Goal: Task Accomplishment & Management: Complete application form

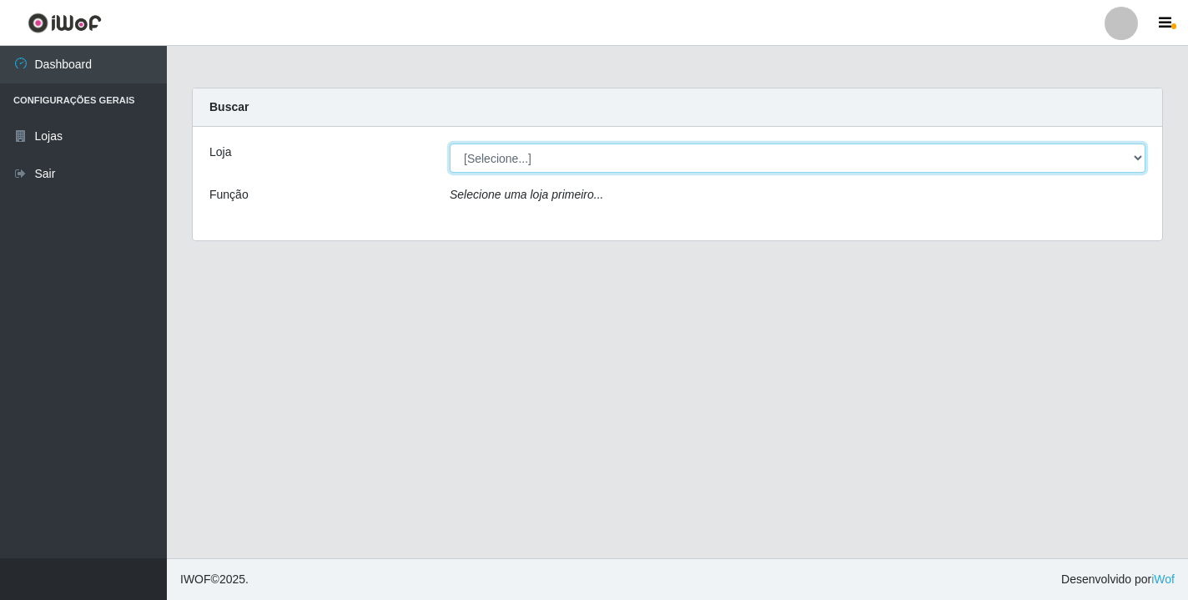
click at [1140, 162] on select "[Selecione...] Atacado Vem - [STREET_ADDRESS]" at bounding box center [798, 158] width 696 height 29
select select "455"
click at [450, 144] on select "[Selecione...] Atacado Vem - [STREET_ADDRESS]" at bounding box center [798, 158] width 696 height 29
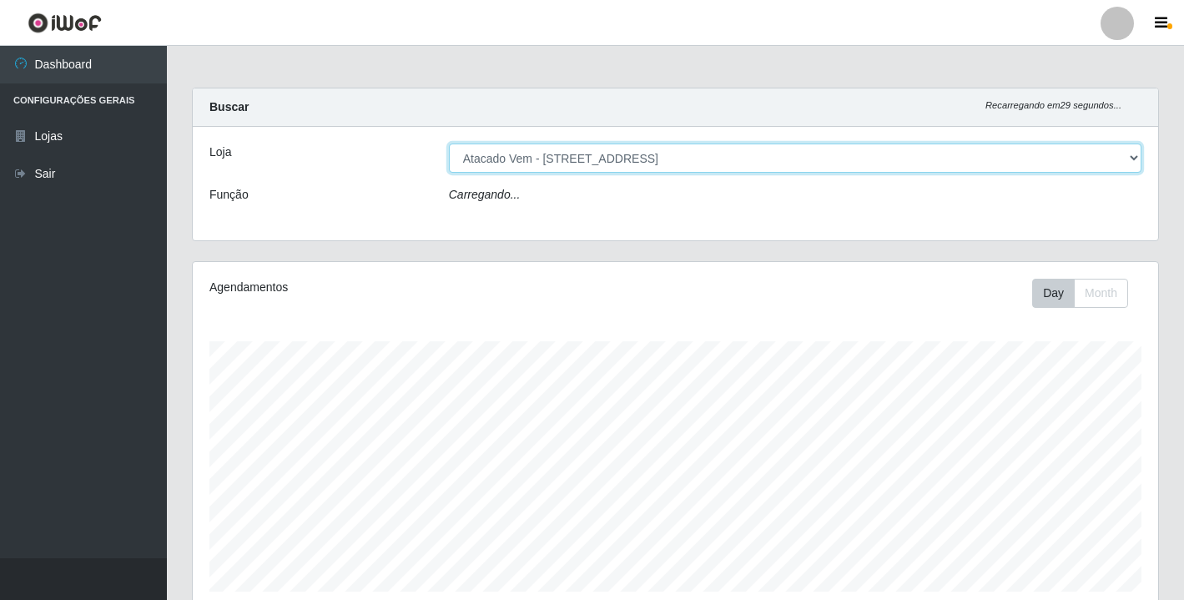
scroll to position [346, 965]
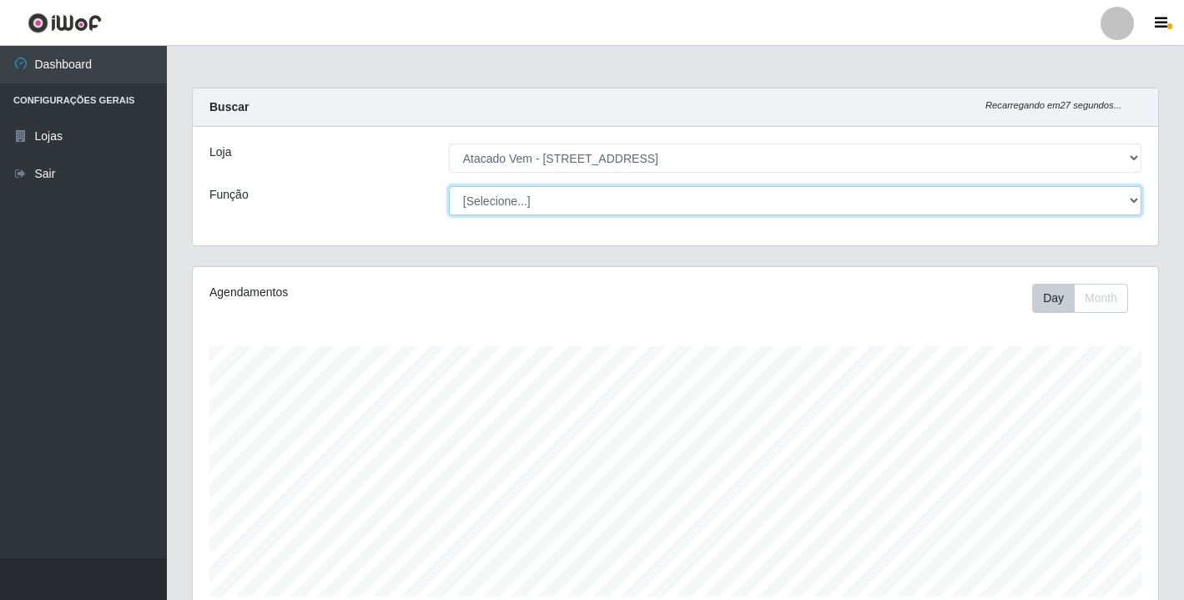
click at [1139, 201] on select "[Selecione...] Carregador e Descarregador de Caminhão Carregador e Descarregado…" at bounding box center [795, 200] width 692 height 29
click at [449, 186] on select "[Selecione...] Carregador e Descarregador de Caminhão Carregador e Descarregado…" at bounding box center [795, 200] width 692 height 29
click at [1135, 200] on select "[Selecione...] Carregador e Descarregador de Caminhão Carregador e Descarregado…" at bounding box center [795, 200] width 692 height 29
select select "24"
click at [449, 186] on select "[Selecione...] Carregador e Descarregador de Caminhão Carregador e Descarregado…" at bounding box center [795, 200] width 692 height 29
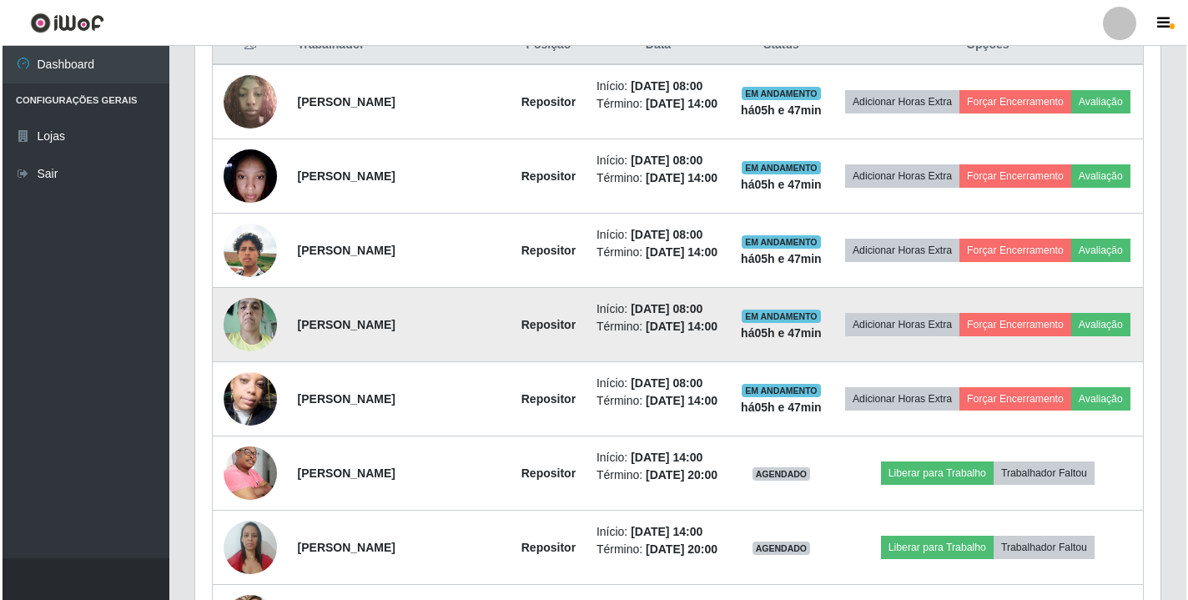
scroll to position [667, 0]
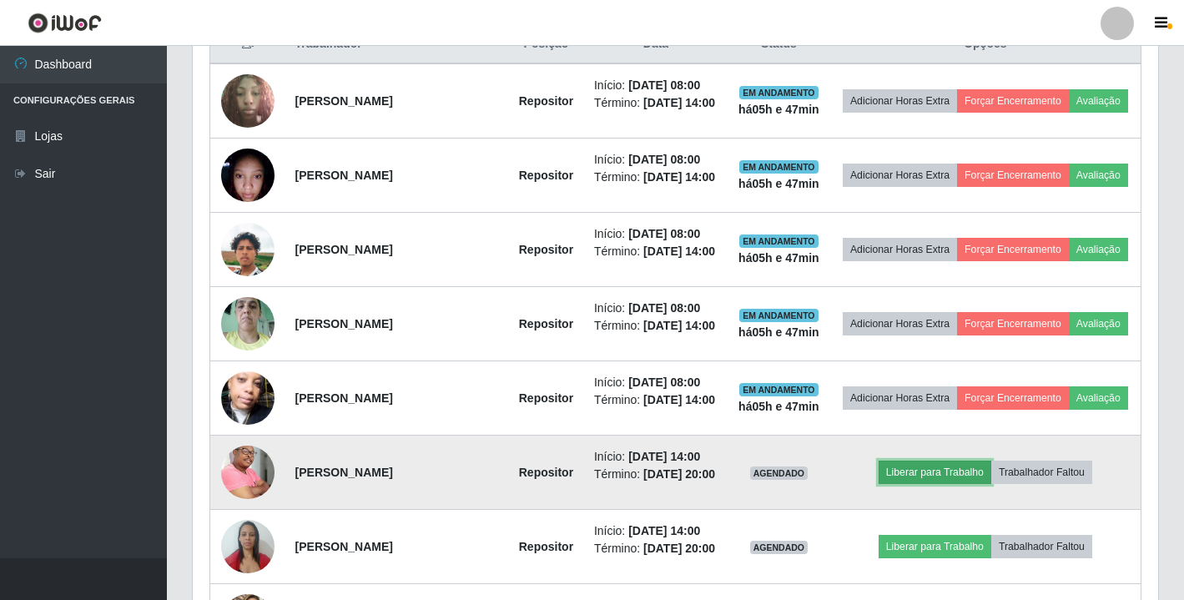
click at [968, 484] on button "Liberar para Trabalho" at bounding box center [935, 472] width 113 height 23
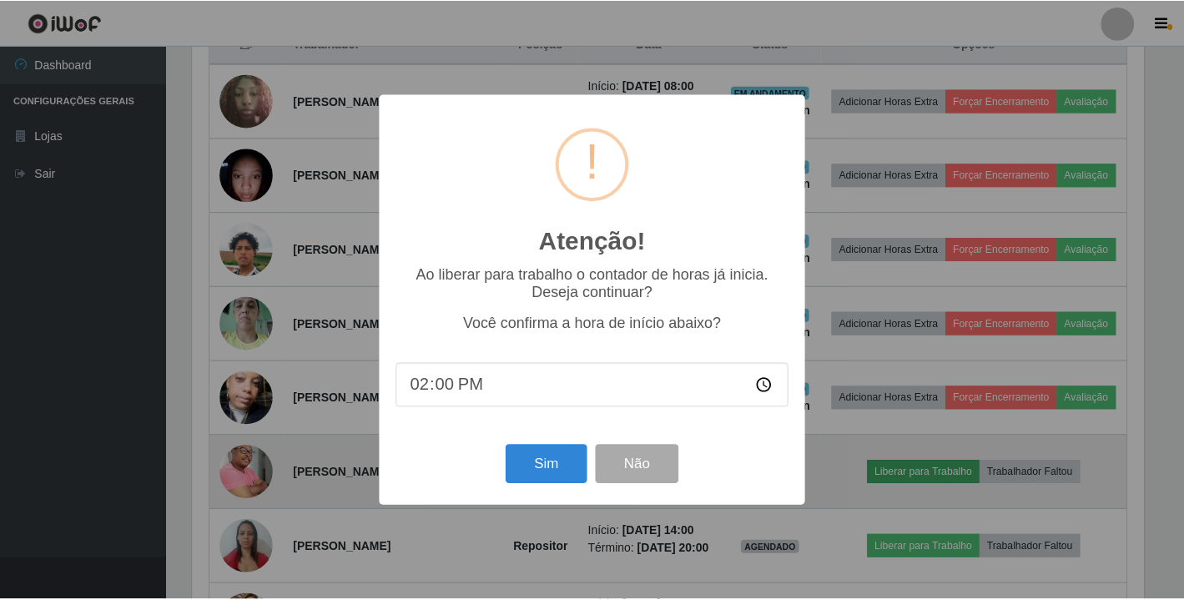
scroll to position [346, 955]
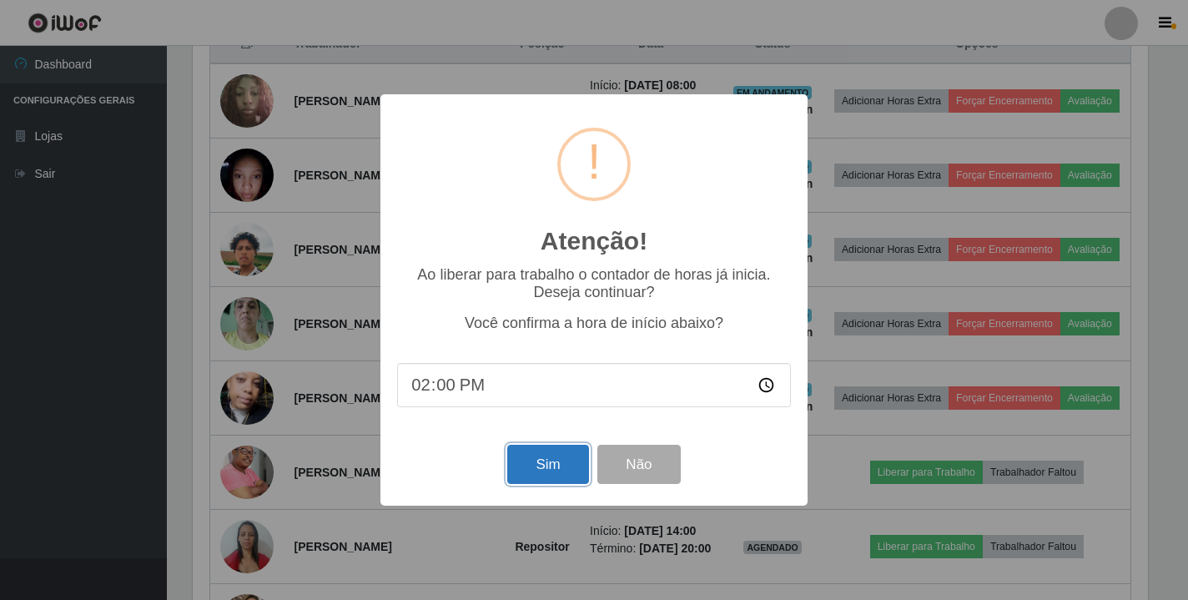
click at [563, 484] on button "Sim" at bounding box center [547, 464] width 81 height 39
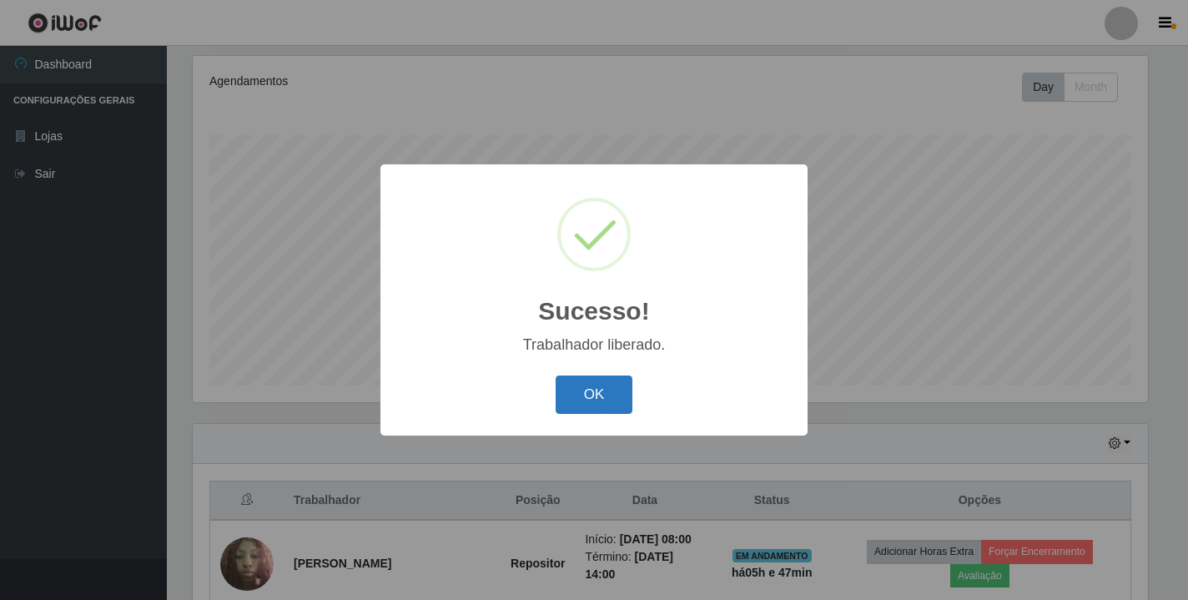
click at [609, 400] on button "OK" at bounding box center [595, 394] width 78 height 39
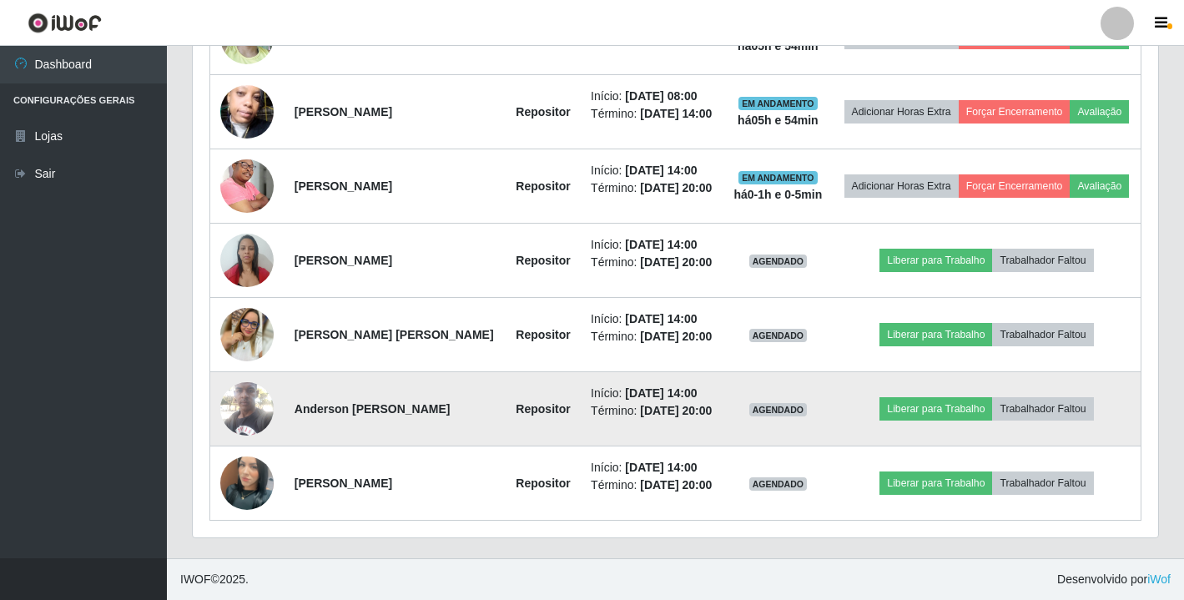
scroll to position [1079, 0]
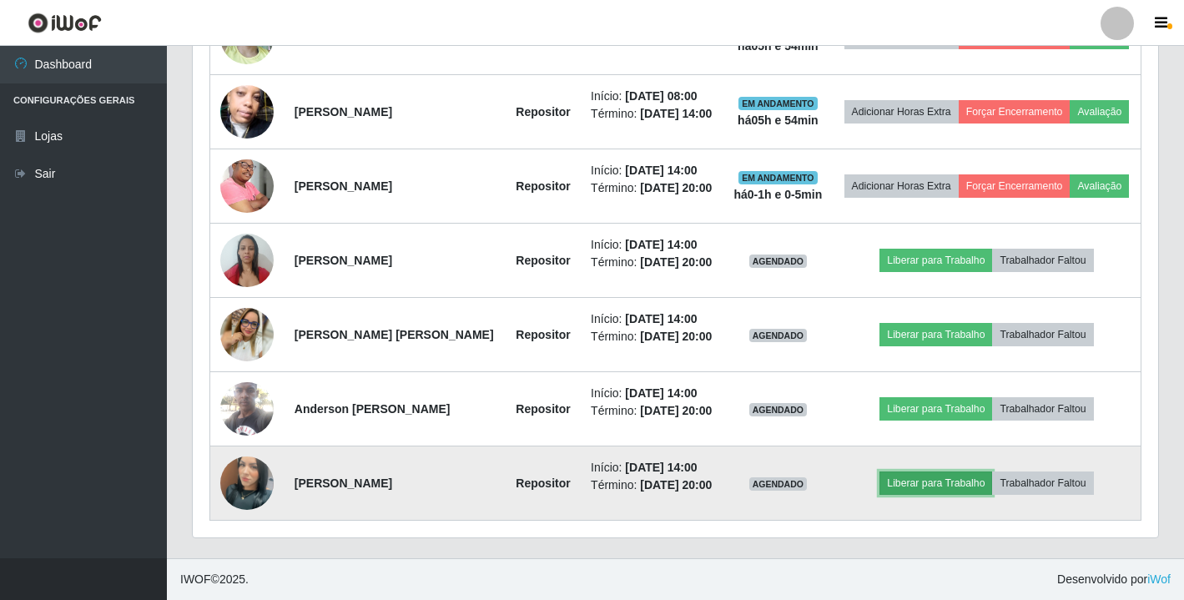
click at [960, 481] on button "Liberar para Trabalho" at bounding box center [935, 482] width 113 height 23
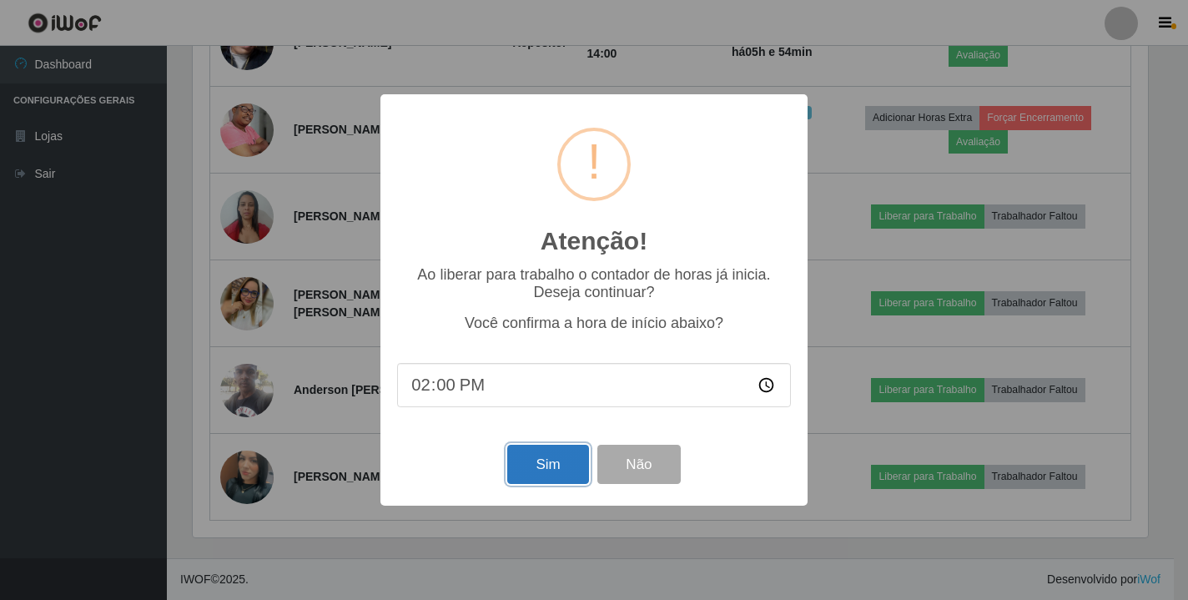
click at [558, 476] on button "Sim" at bounding box center [547, 464] width 81 height 39
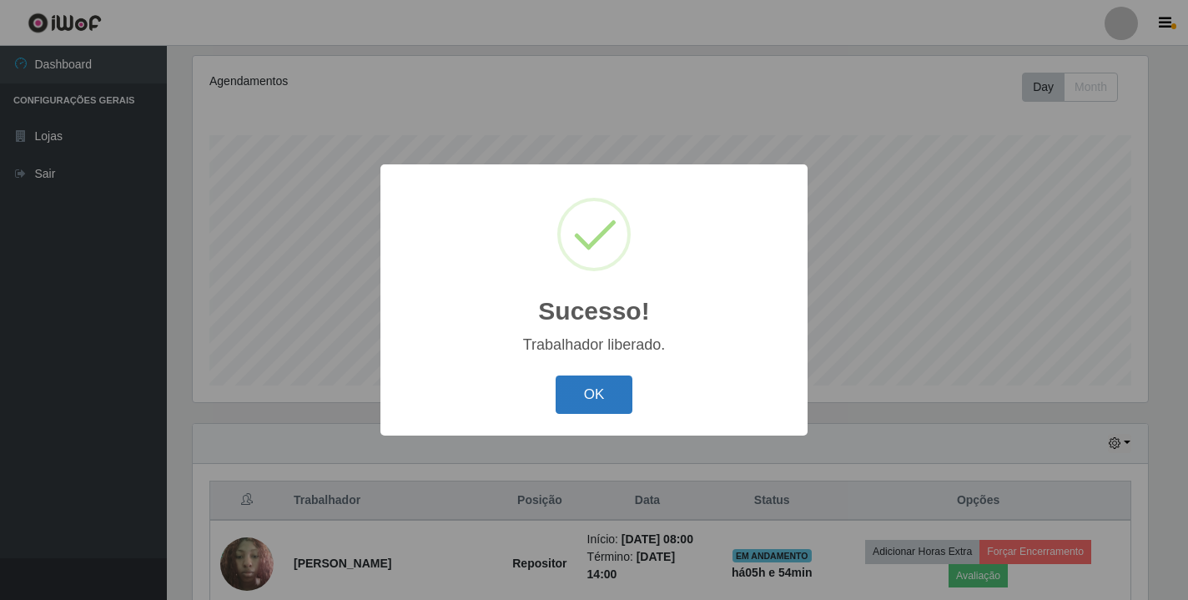
click at [581, 404] on button "OK" at bounding box center [595, 394] width 78 height 39
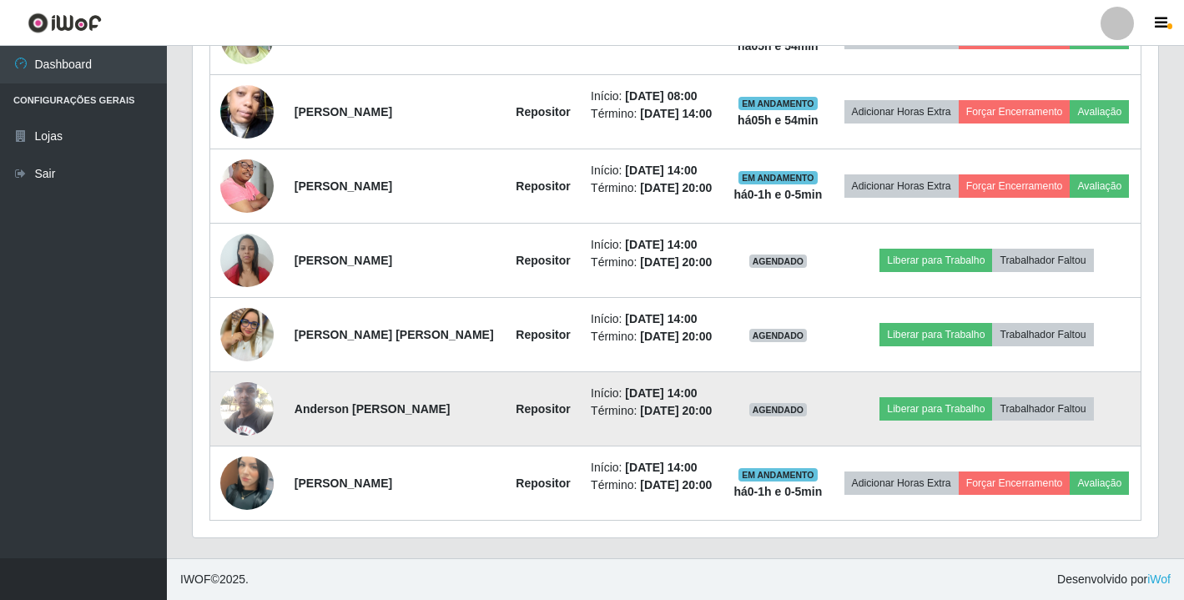
scroll to position [1079, 0]
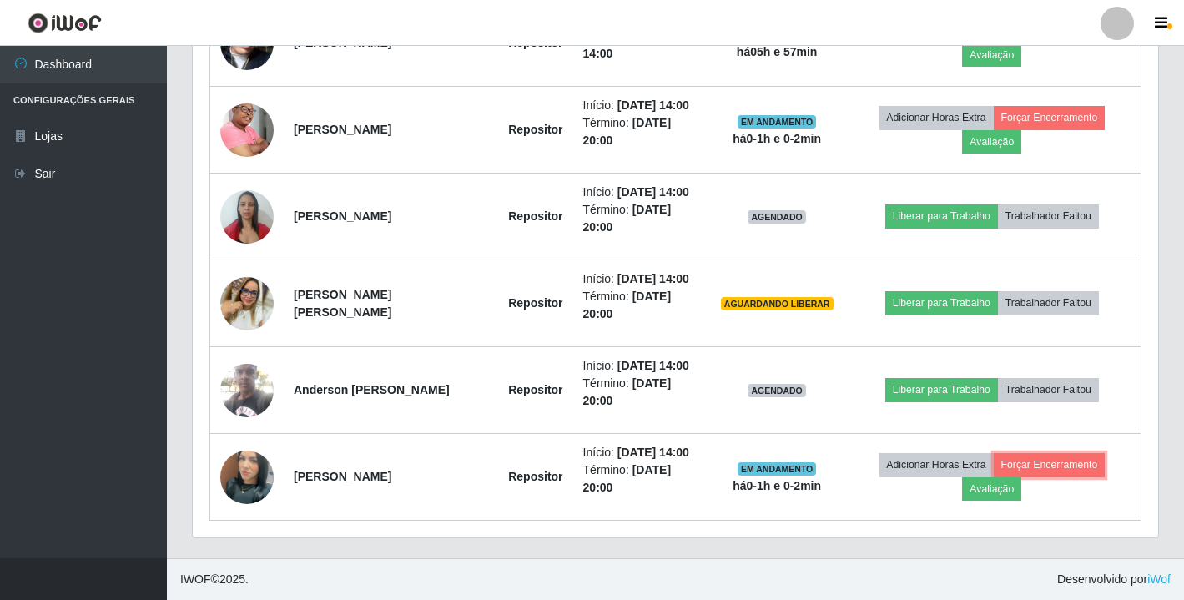
drag, startPoint x: 1040, startPoint y: 474, endPoint x: 1081, endPoint y: -111, distance: 586.3
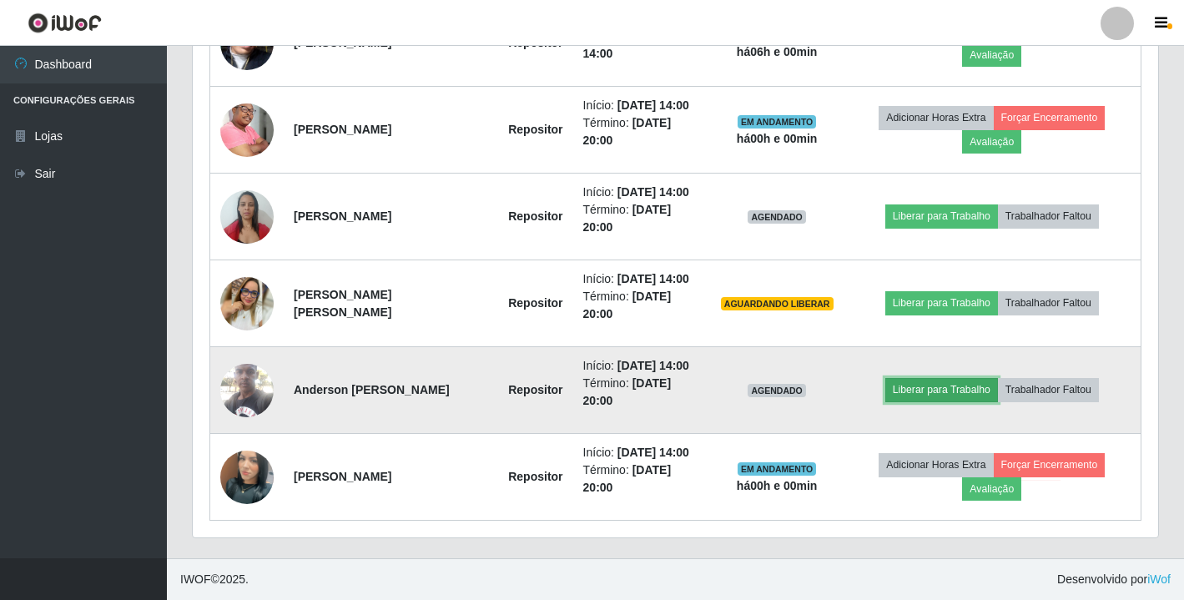
click at [974, 385] on button "Liberar para Trabalho" at bounding box center [941, 389] width 113 height 23
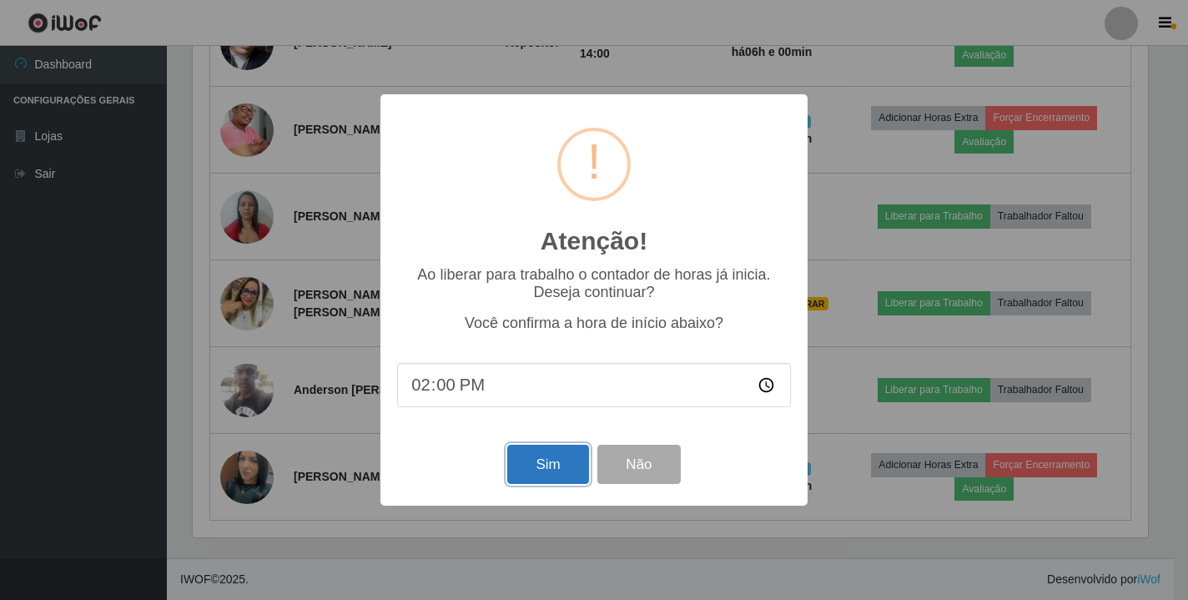
click at [562, 466] on button "Sim" at bounding box center [547, 464] width 81 height 39
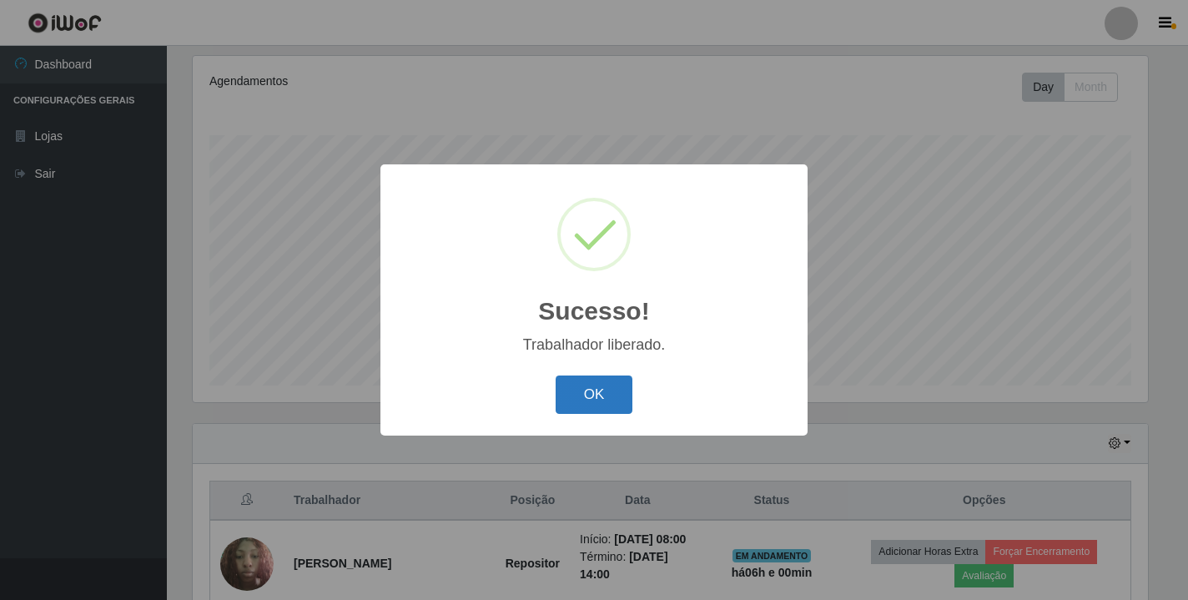
click at [624, 401] on button "OK" at bounding box center [595, 394] width 78 height 39
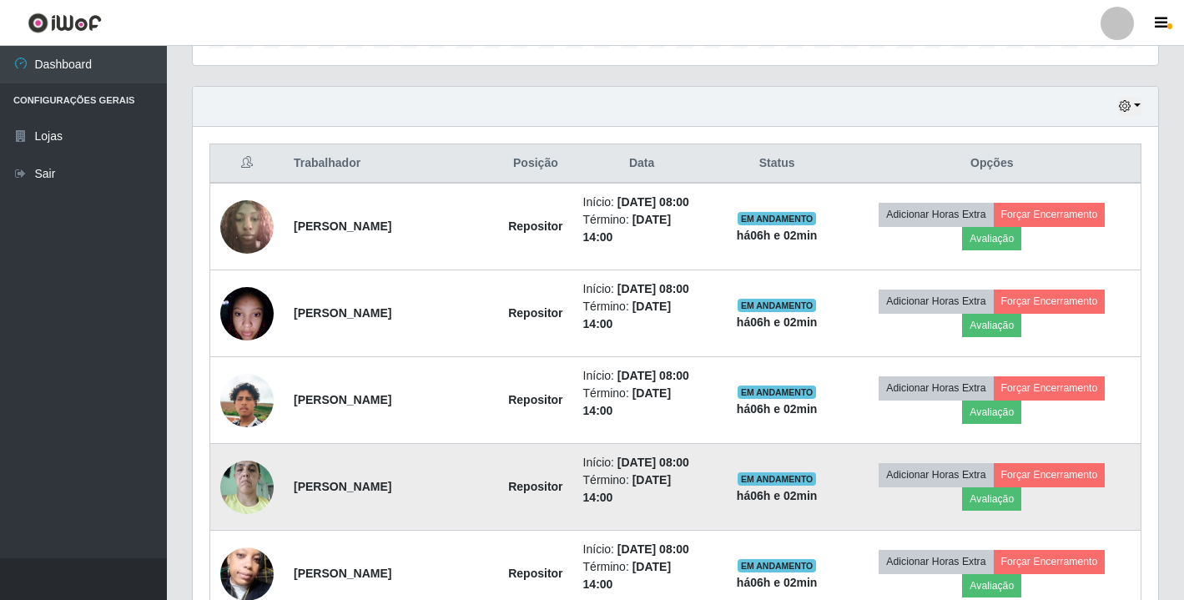
scroll to position [628, 0]
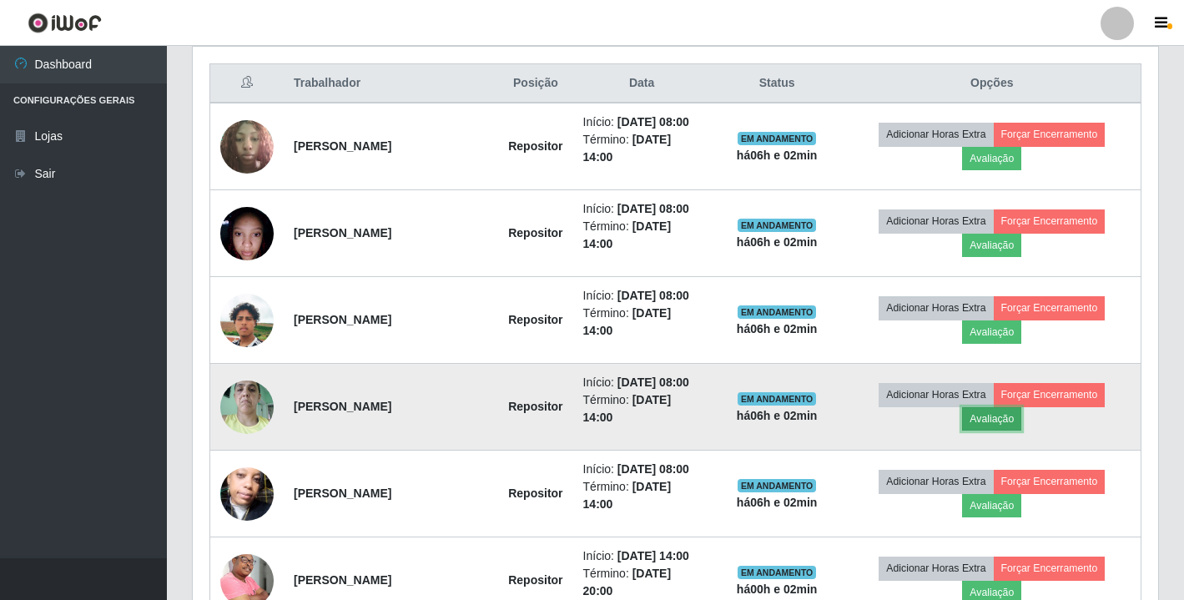
click at [995, 420] on button "Avaliação" at bounding box center [991, 418] width 59 height 23
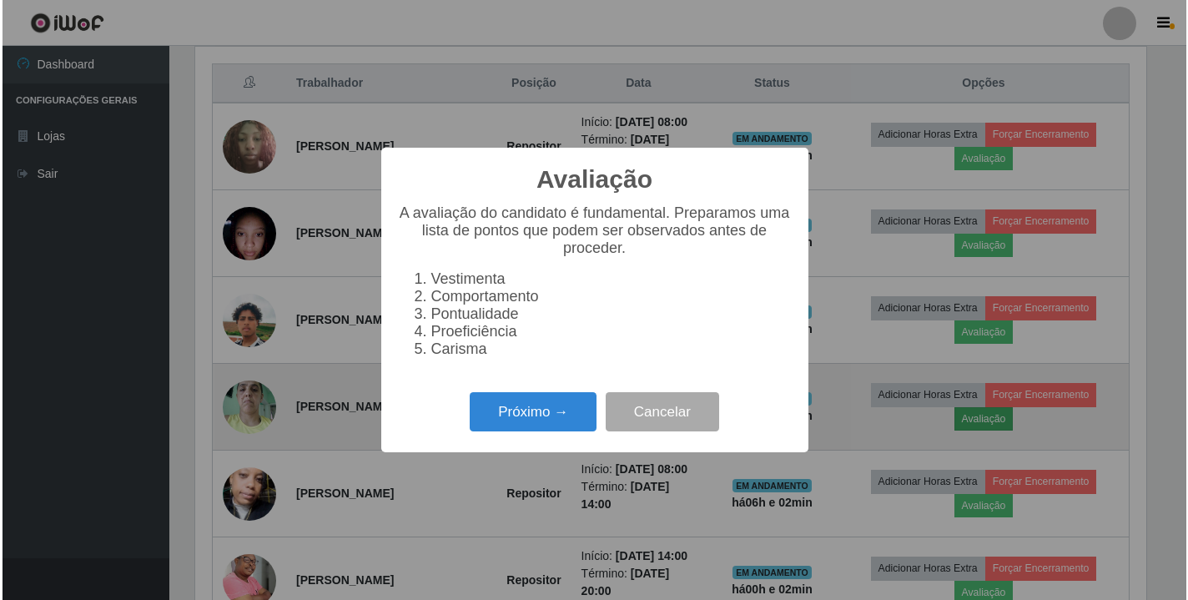
scroll to position [346, 955]
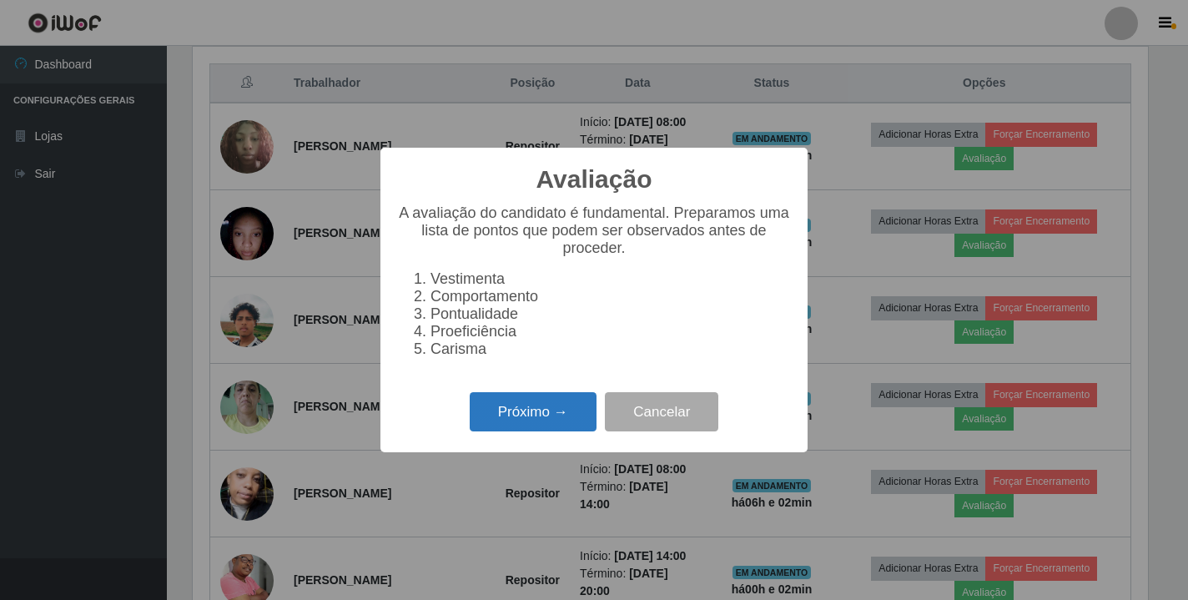
click at [546, 428] on button "Próximo →" at bounding box center [533, 411] width 127 height 39
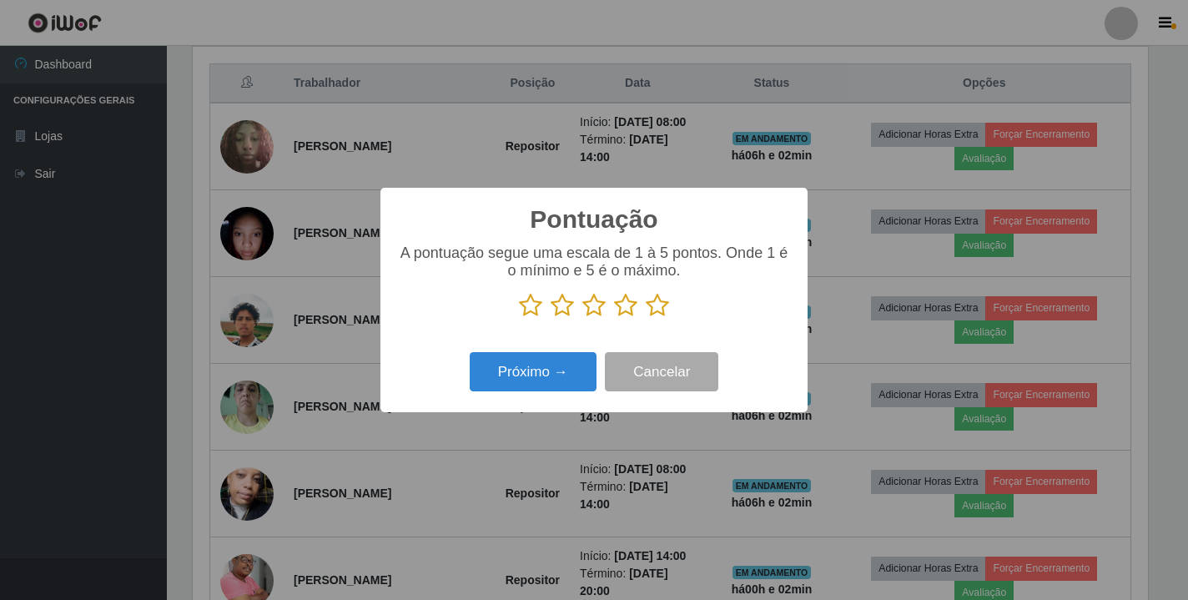
click at [665, 309] on icon at bounding box center [657, 305] width 23 height 25
click at [646, 318] on input "radio" at bounding box center [646, 318] width 0 height 0
click at [566, 380] on button "Próximo →" at bounding box center [533, 371] width 127 height 39
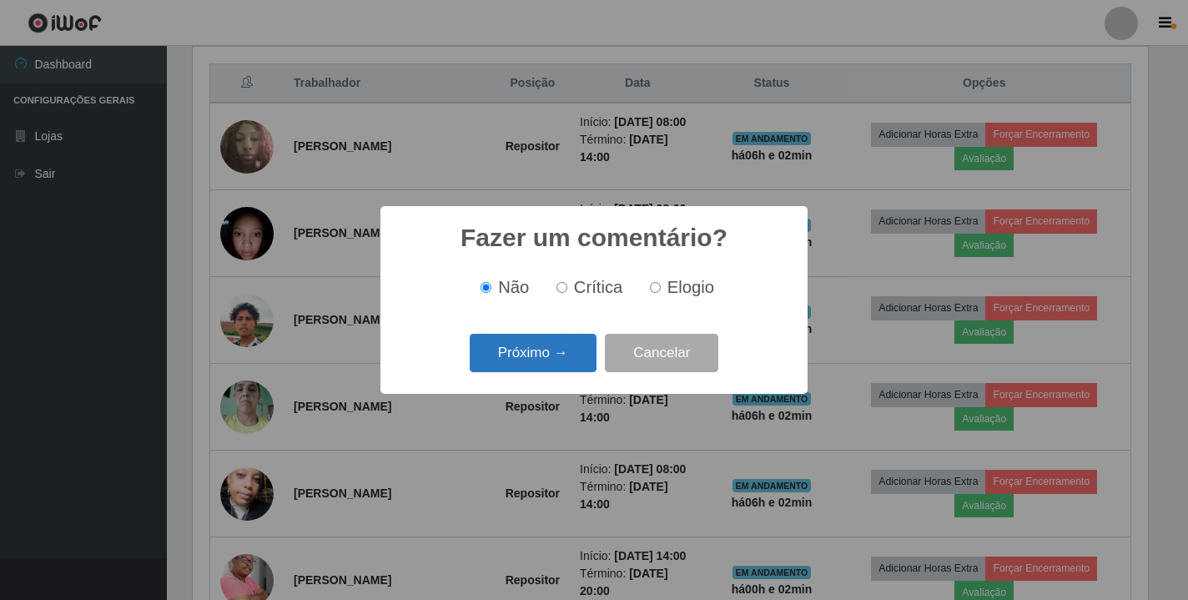
click at [557, 346] on button "Próximo →" at bounding box center [533, 353] width 127 height 39
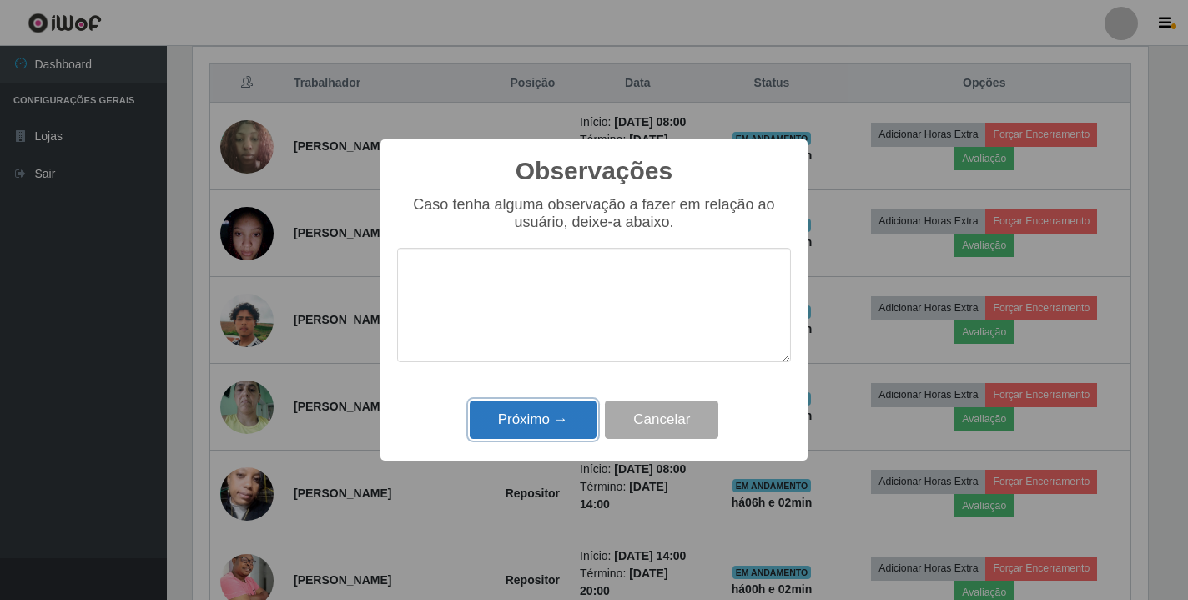
click at [528, 433] on button "Próximo →" at bounding box center [533, 419] width 127 height 39
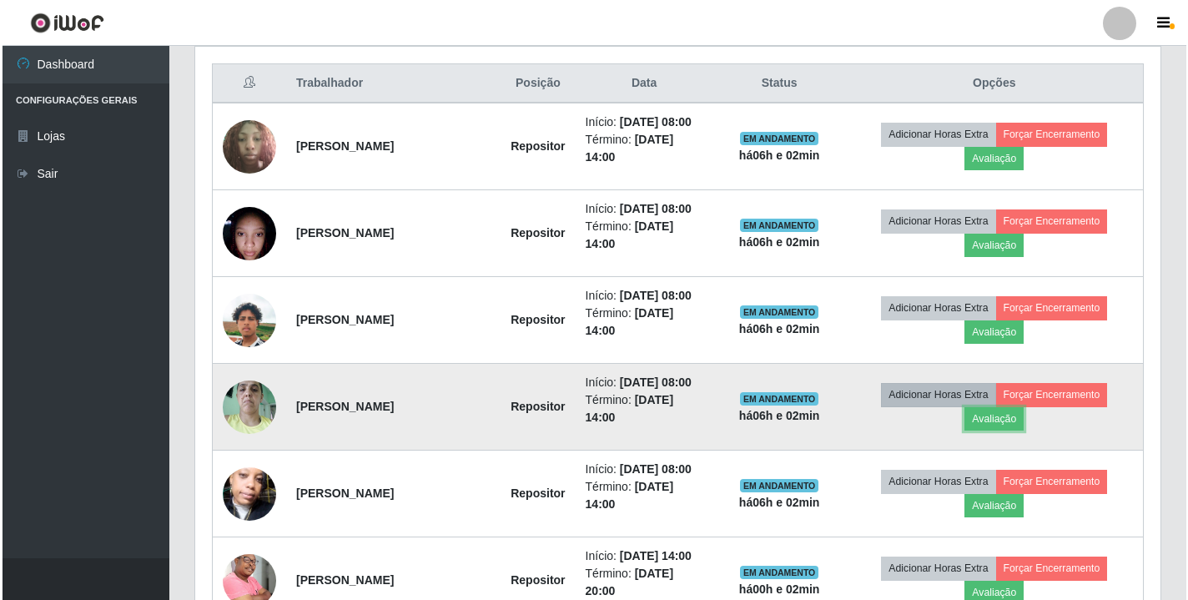
scroll to position [346, 965]
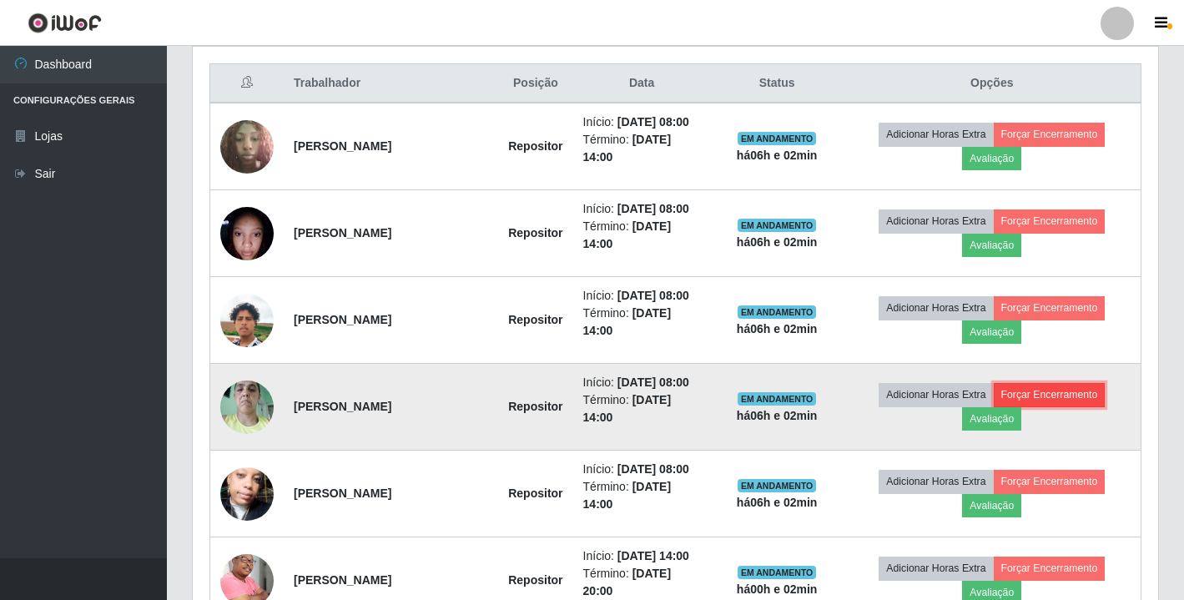
click at [1027, 393] on button "Forçar Encerramento" at bounding box center [1050, 394] width 112 height 23
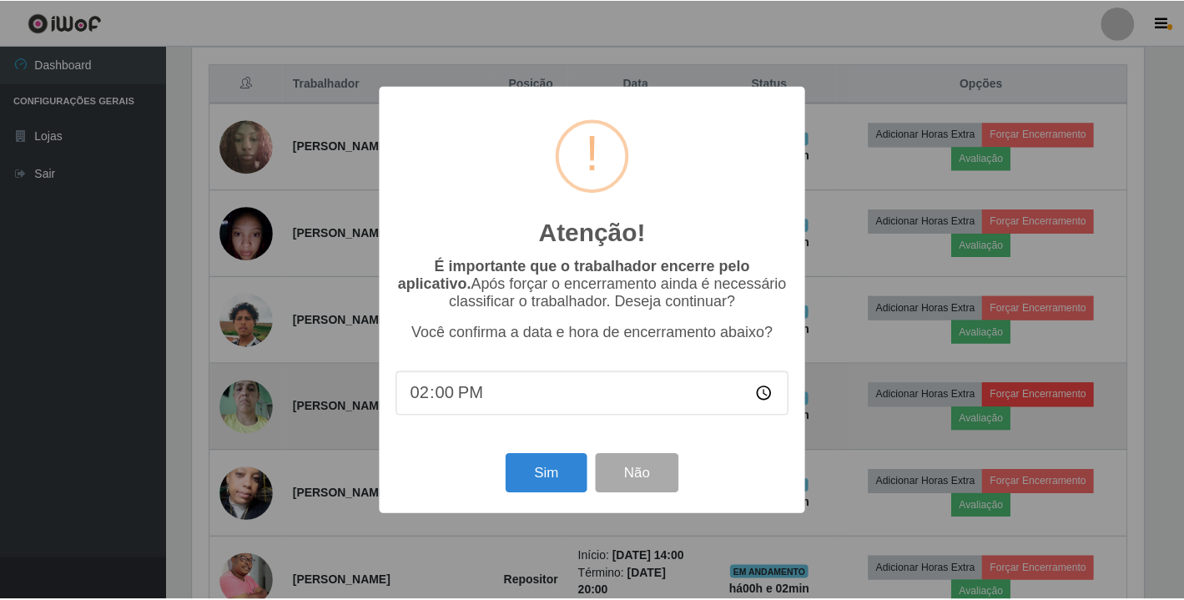
scroll to position [346, 955]
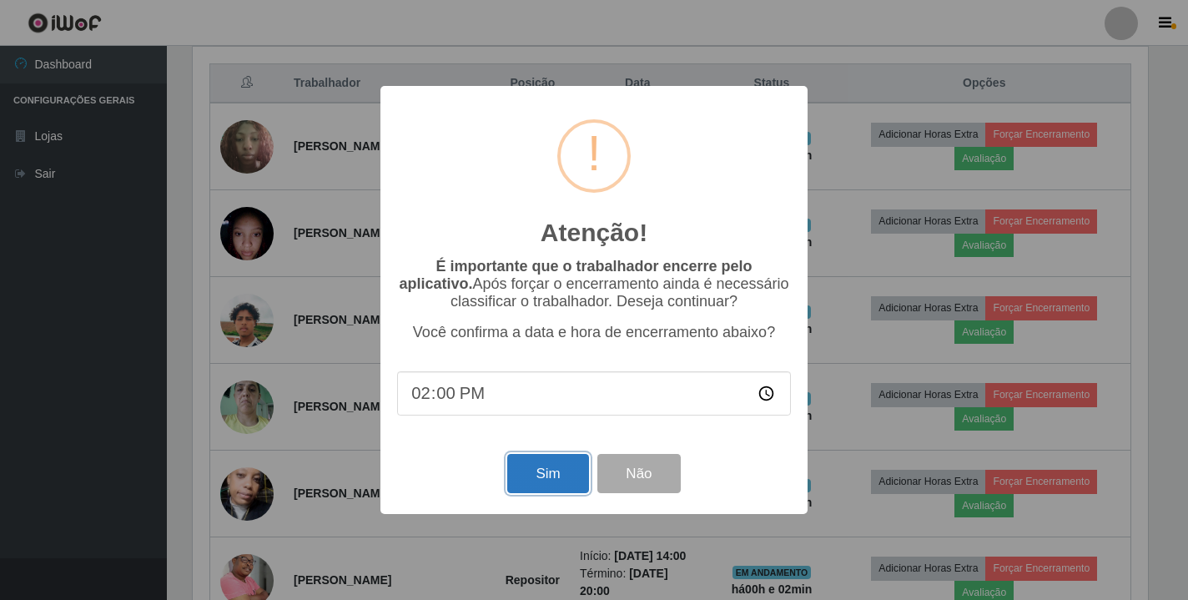
click at [566, 490] on button "Sim" at bounding box center [547, 473] width 81 height 39
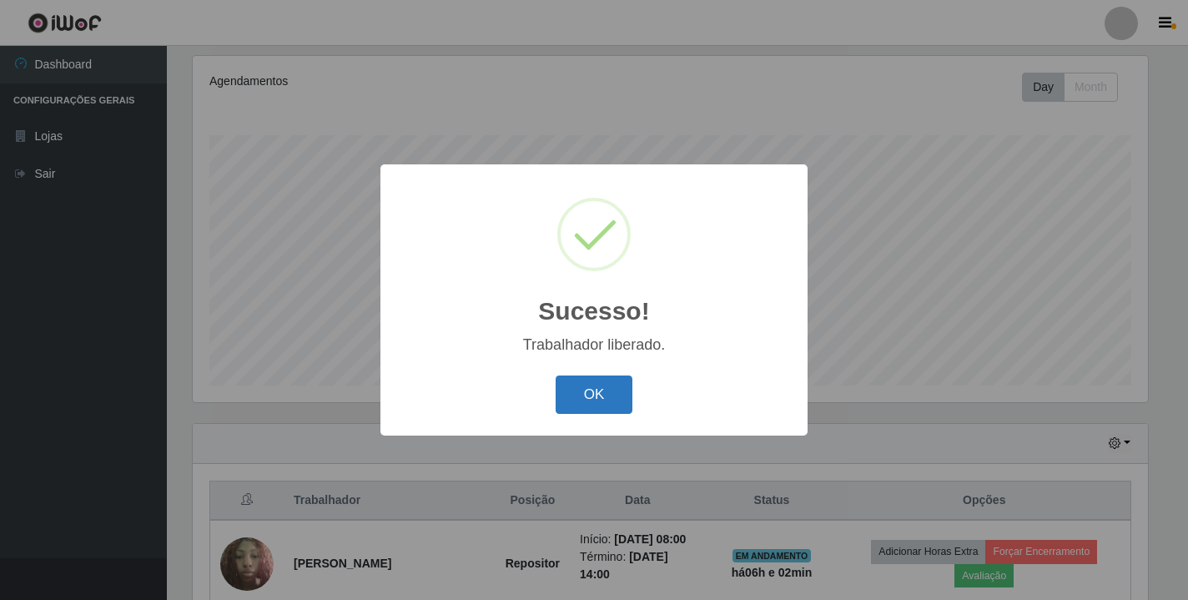
click at [561, 406] on button "OK" at bounding box center [595, 394] width 78 height 39
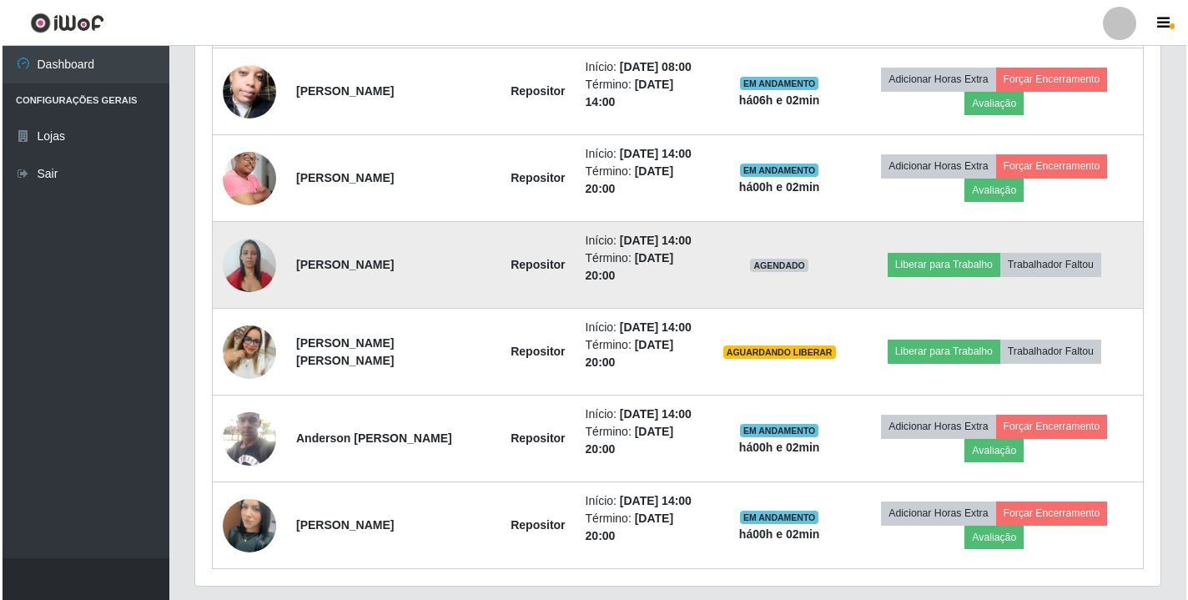
scroll to position [962, 0]
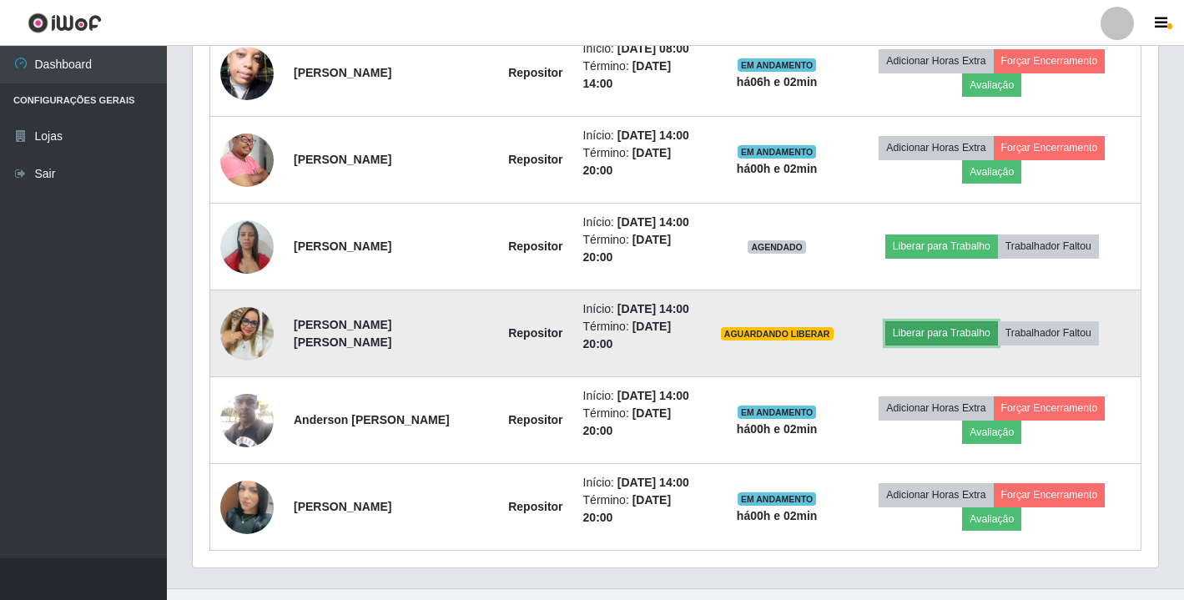
click at [907, 332] on button "Liberar para Trabalho" at bounding box center [941, 332] width 113 height 23
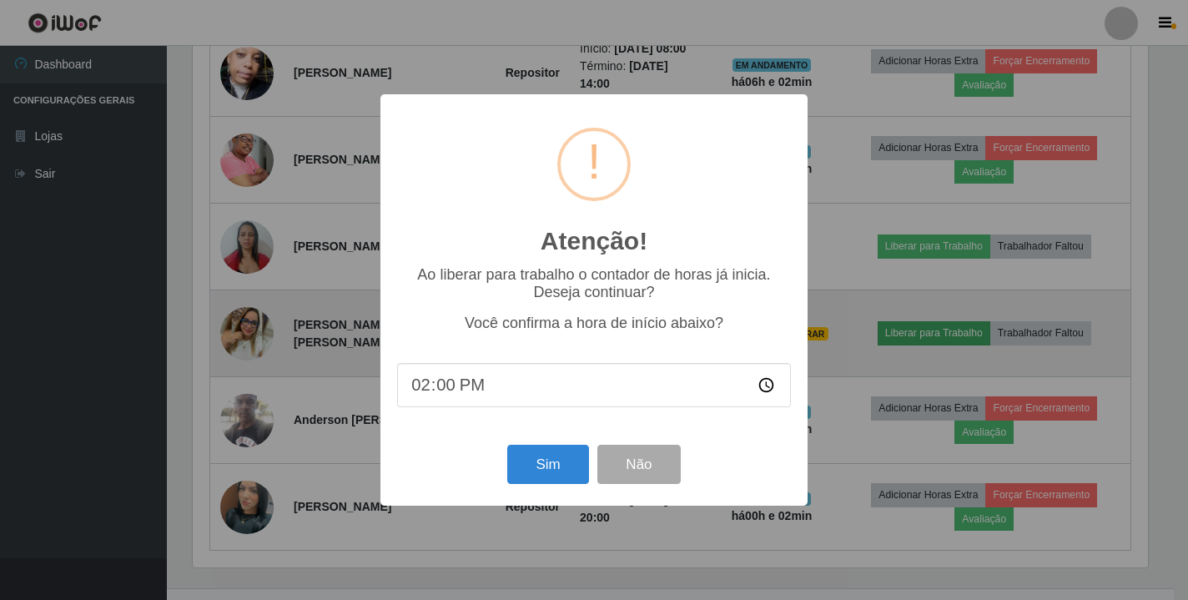
scroll to position [346, 955]
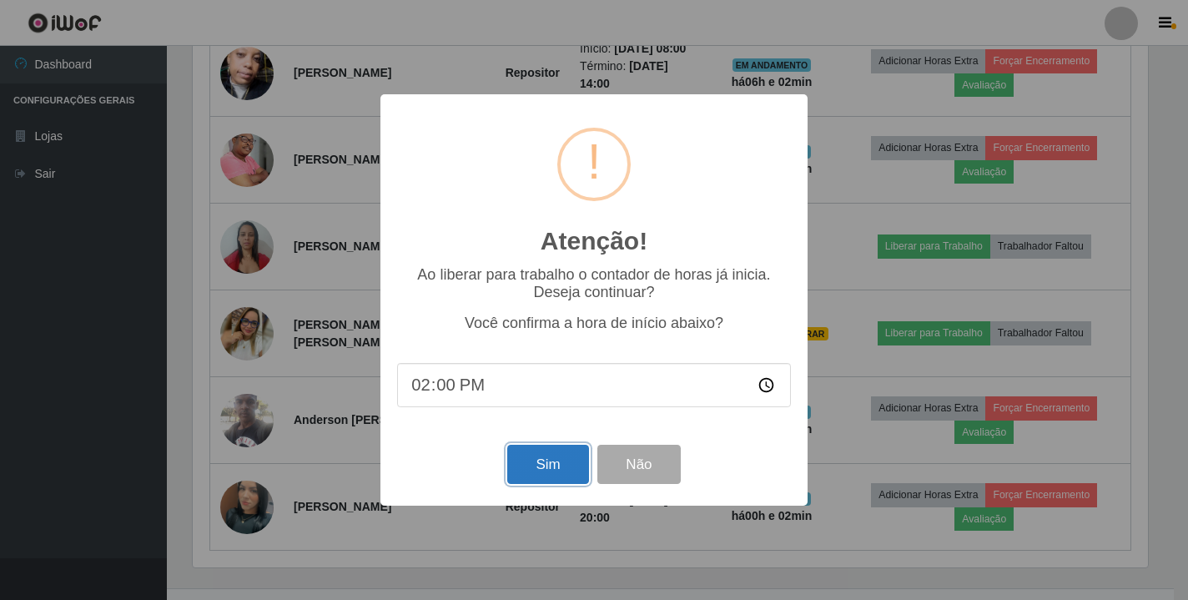
click at [531, 458] on button "Sim" at bounding box center [547, 464] width 81 height 39
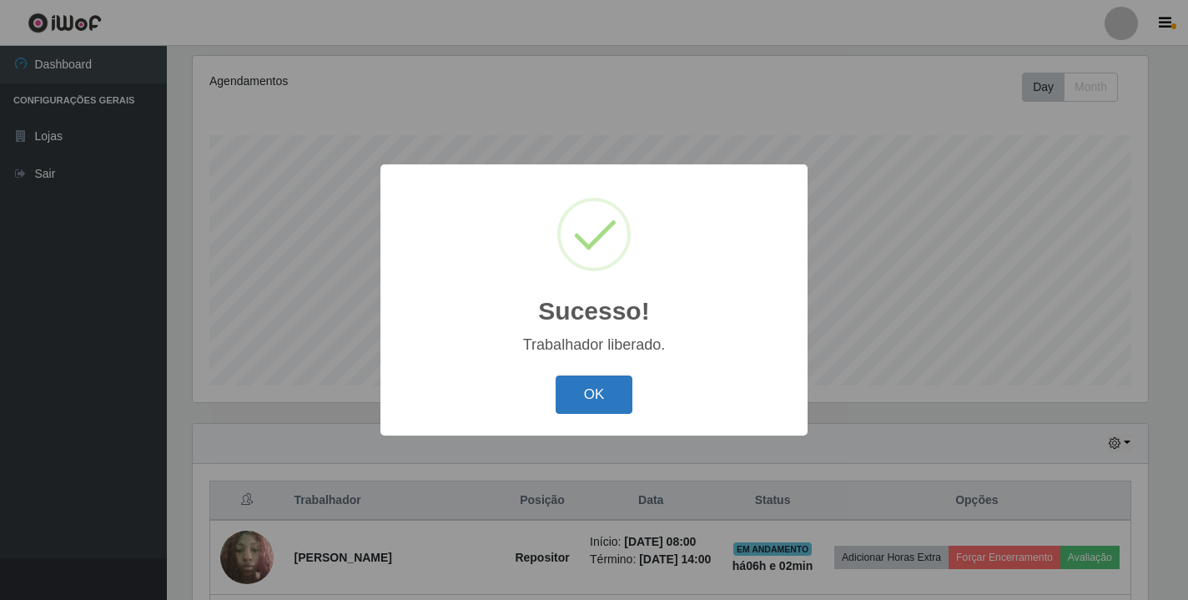
click at [566, 411] on button "OK" at bounding box center [595, 394] width 78 height 39
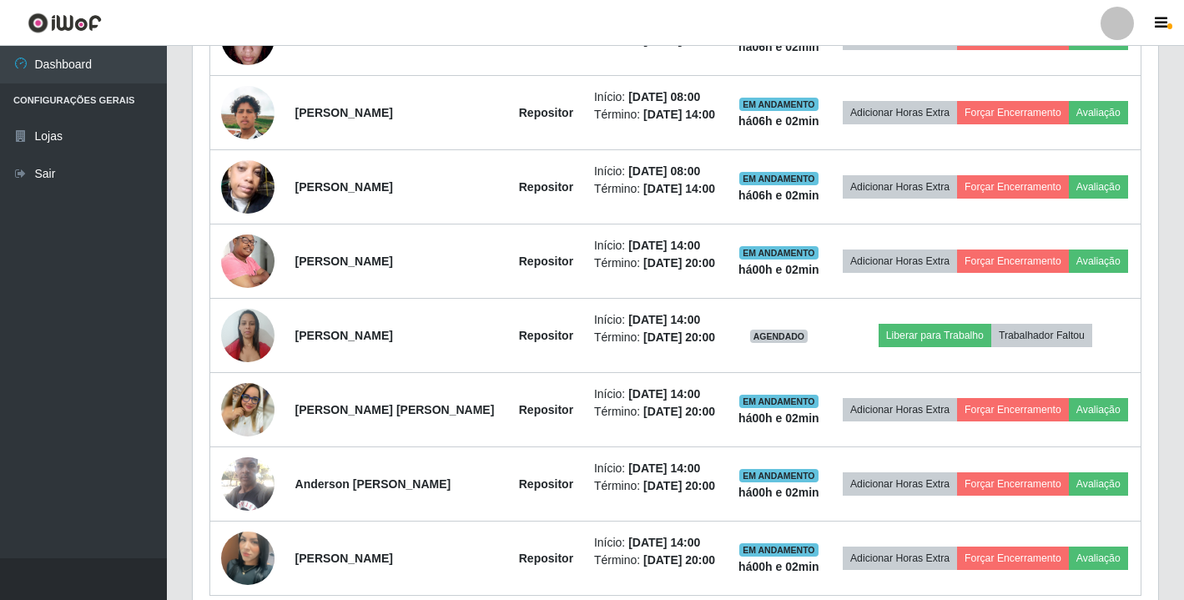
scroll to position [962, 0]
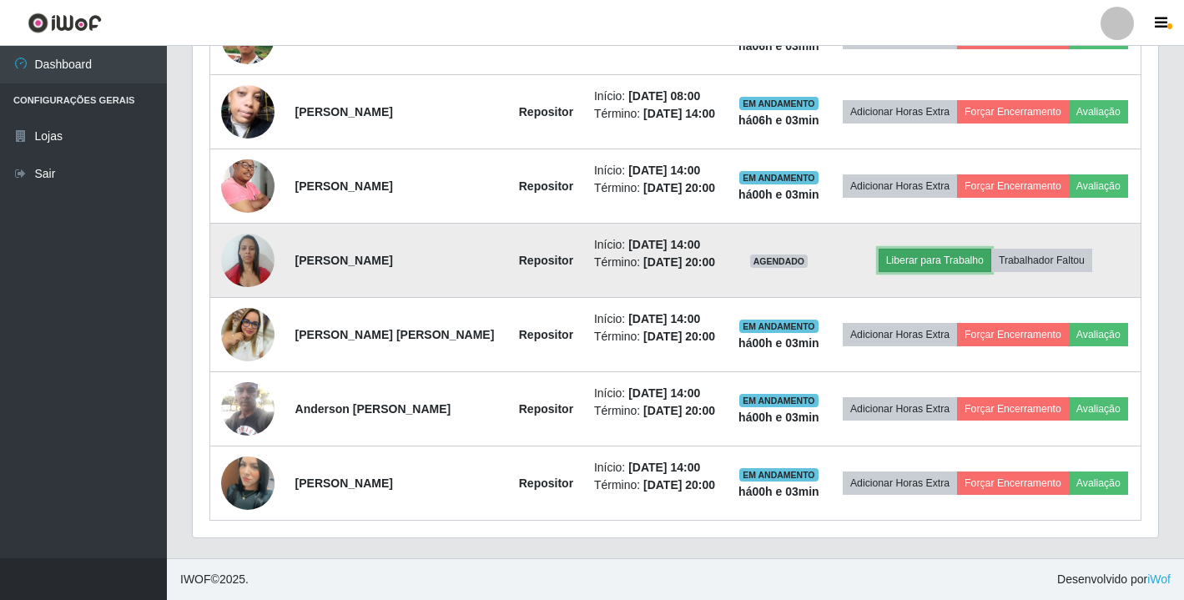
click at [944, 249] on button "Liberar para Trabalho" at bounding box center [935, 260] width 113 height 23
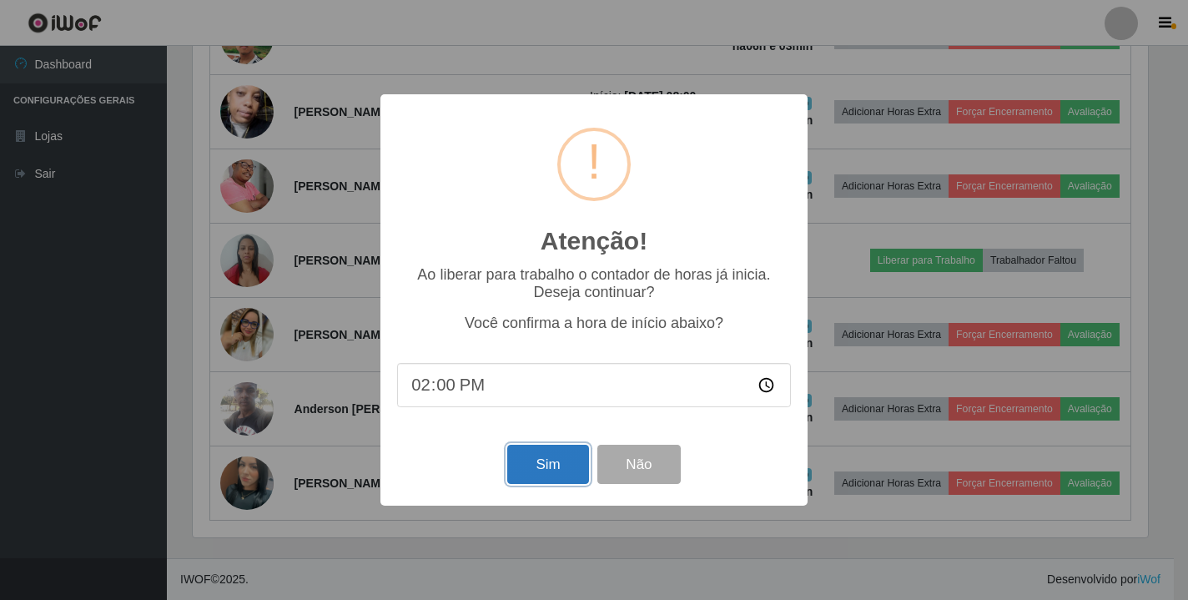
click at [567, 473] on button "Sim" at bounding box center [547, 464] width 81 height 39
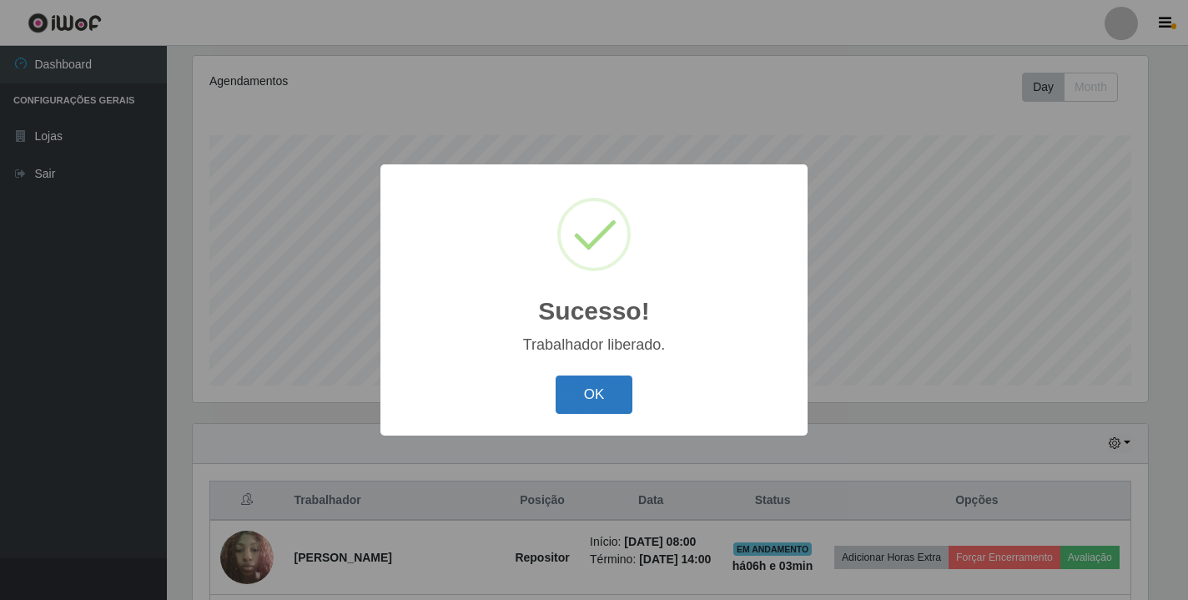
click at [593, 402] on button "OK" at bounding box center [595, 394] width 78 height 39
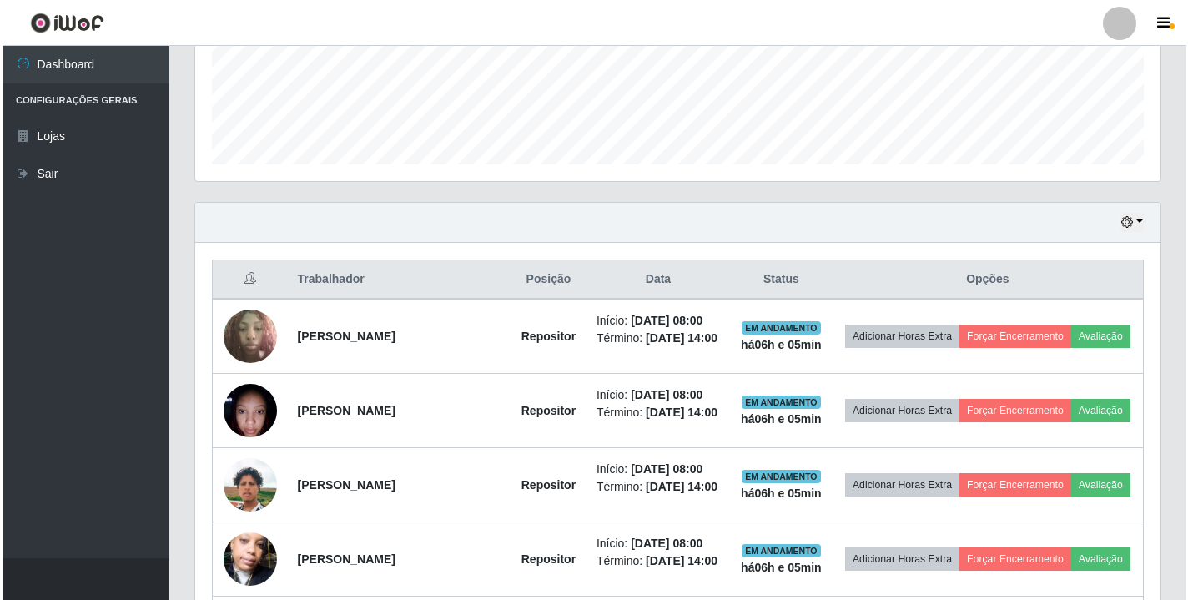
scroll to position [461, 0]
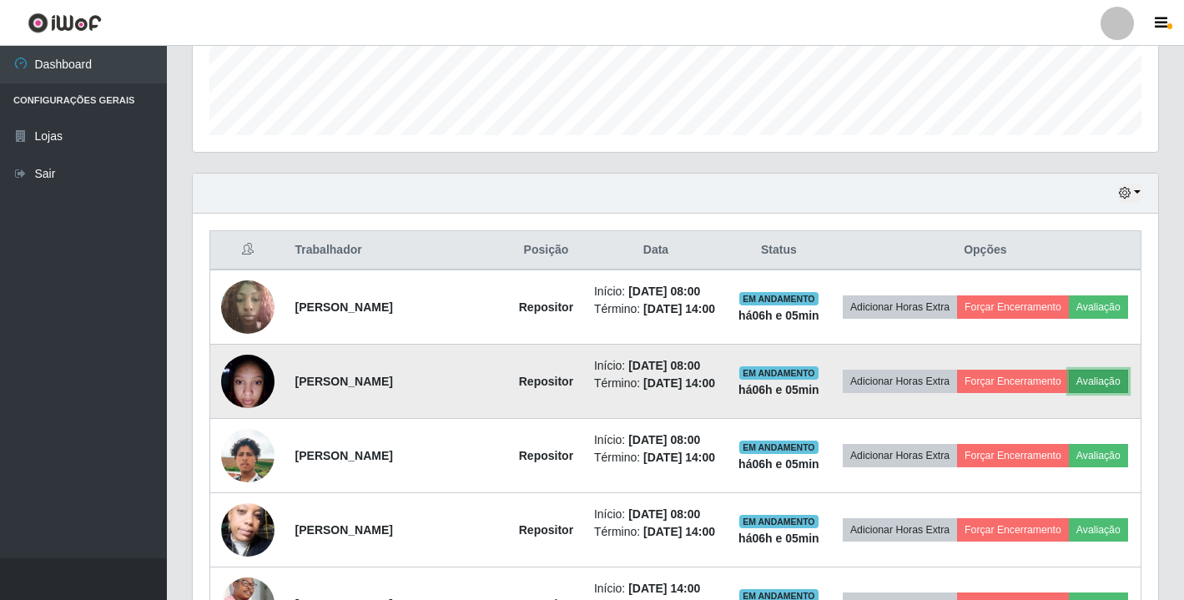
click at [1069, 393] on button "Avaliação" at bounding box center [1098, 381] width 59 height 23
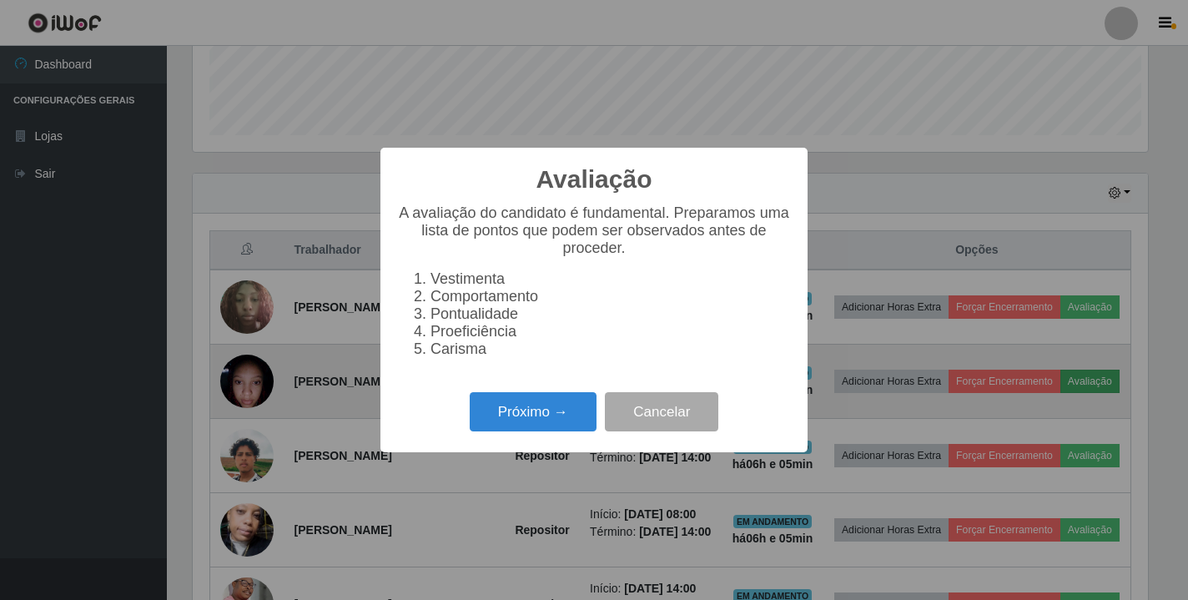
scroll to position [346, 955]
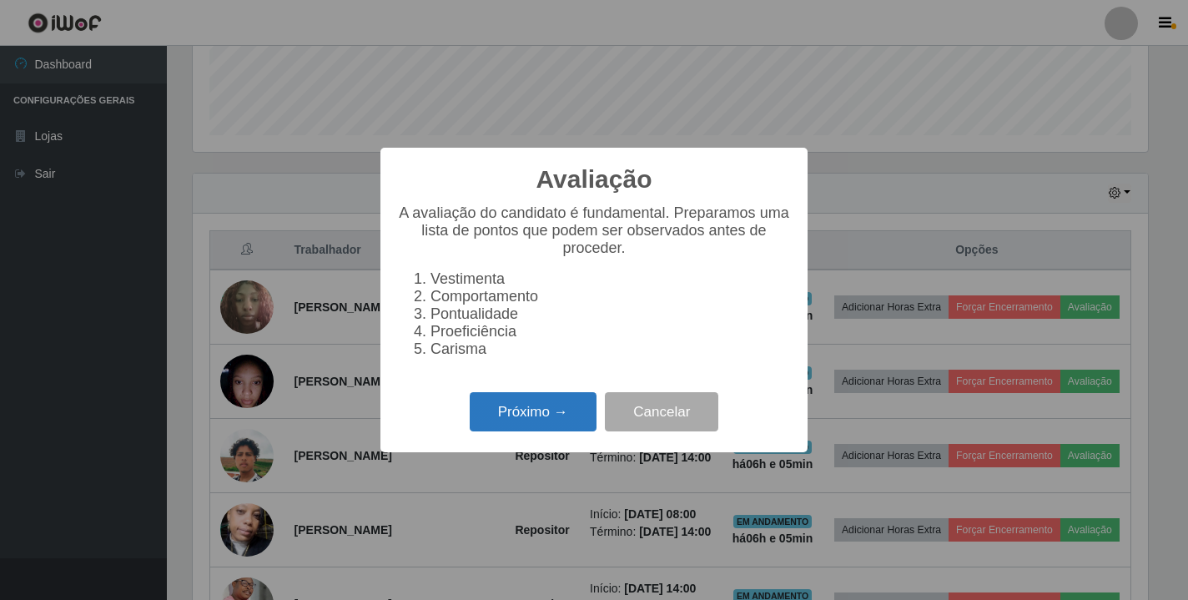
click at [512, 420] on button "Próximo →" at bounding box center [533, 411] width 127 height 39
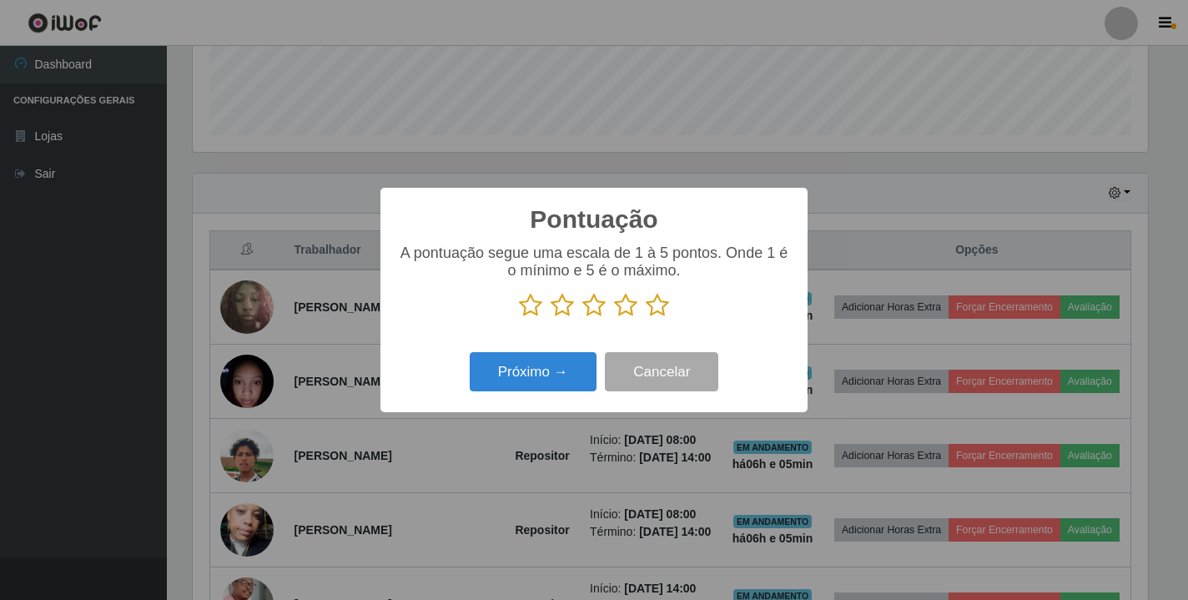
scroll to position [833958, 833349]
click at [659, 312] on icon at bounding box center [657, 305] width 23 height 25
click at [646, 318] on input "radio" at bounding box center [646, 318] width 0 height 0
click at [523, 377] on button "Próximo →" at bounding box center [533, 371] width 127 height 39
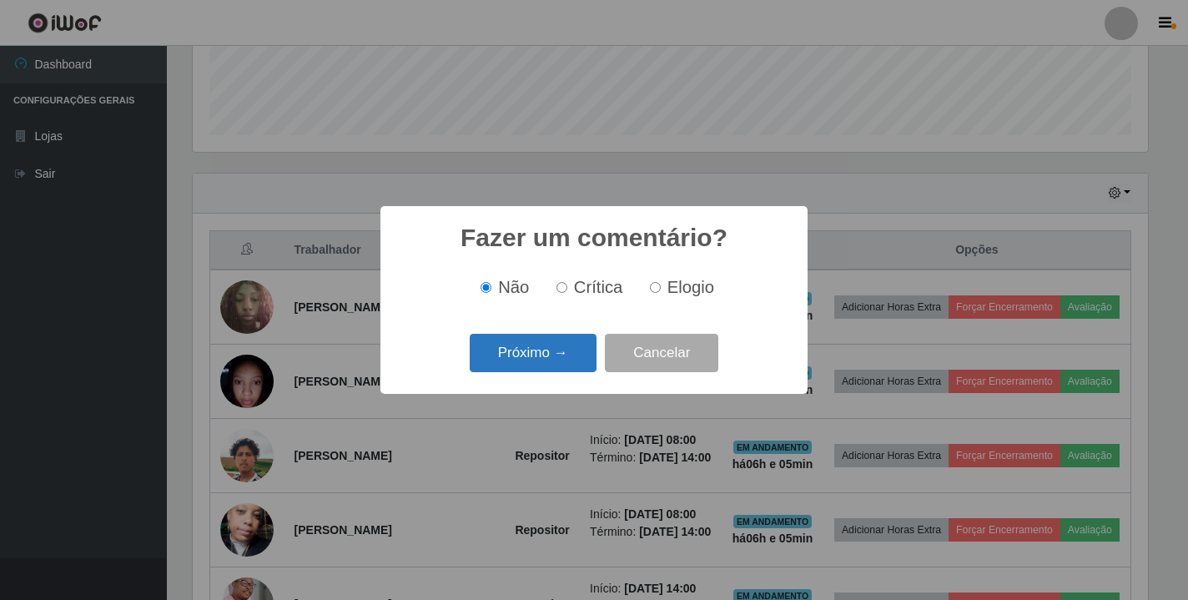
click at [530, 351] on button "Próximo →" at bounding box center [533, 353] width 127 height 39
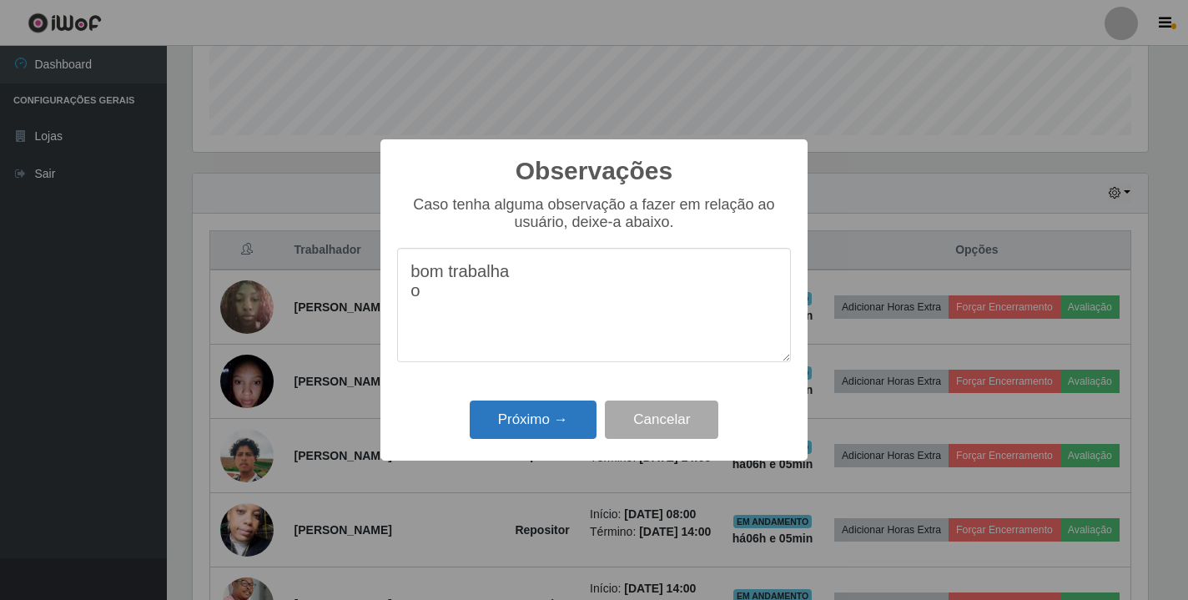
type textarea "bom trabalha o"
click at [519, 427] on button "Próximo →" at bounding box center [533, 419] width 127 height 39
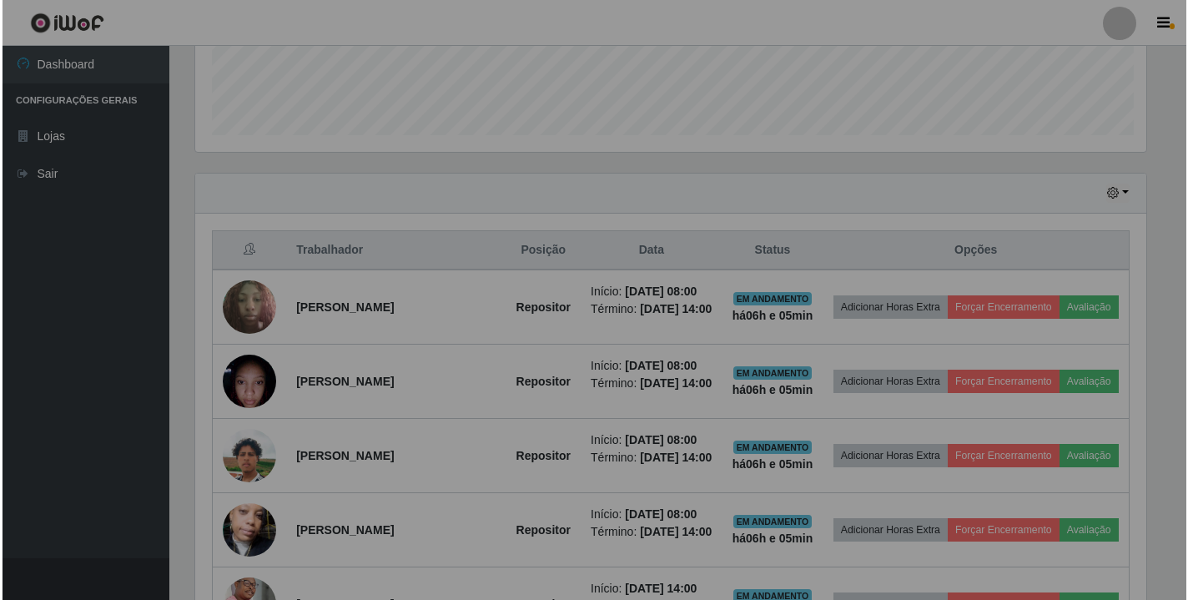
scroll to position [346, 965]
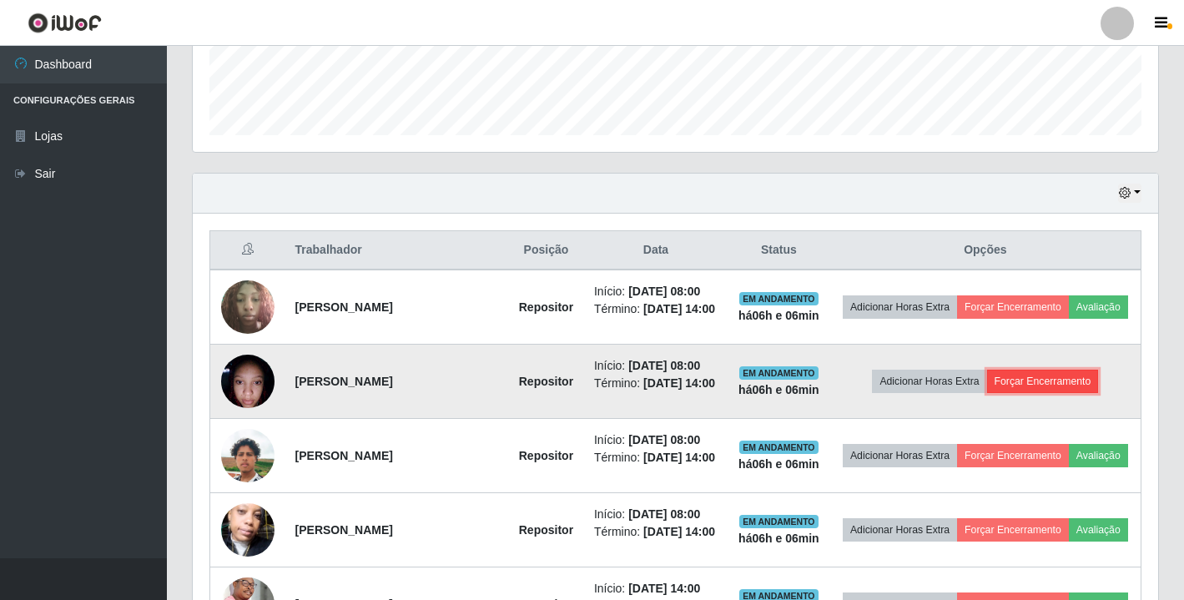
click at [1032, 393] on button "Forçar Encerramento" at bounding box center [1043, 381] width 112 height 23
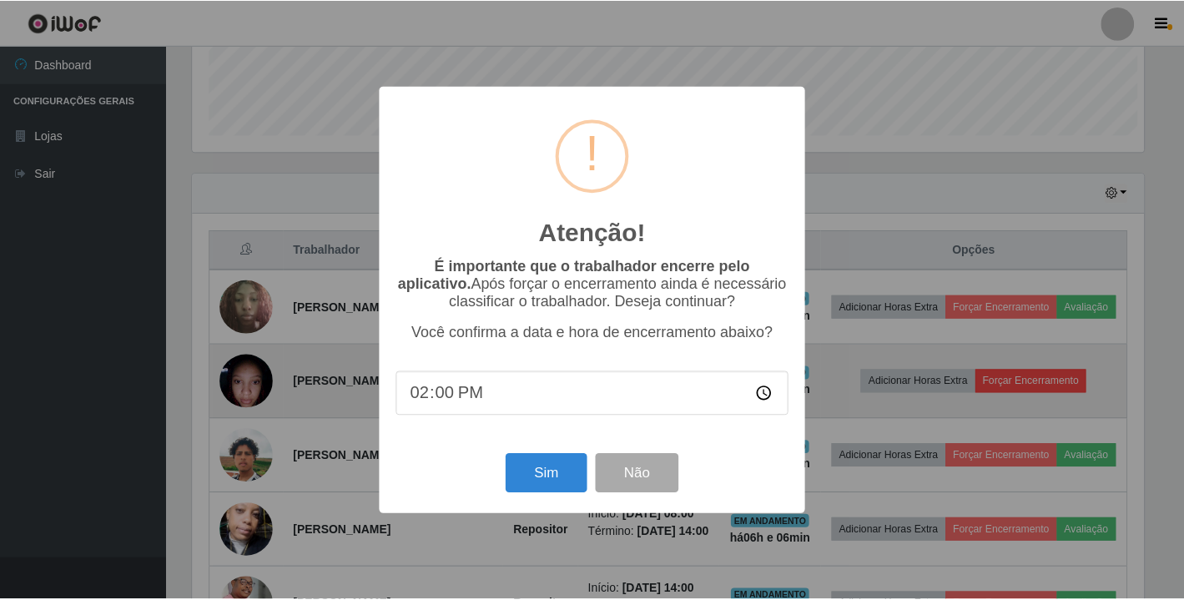
scroll to position [346, 955]
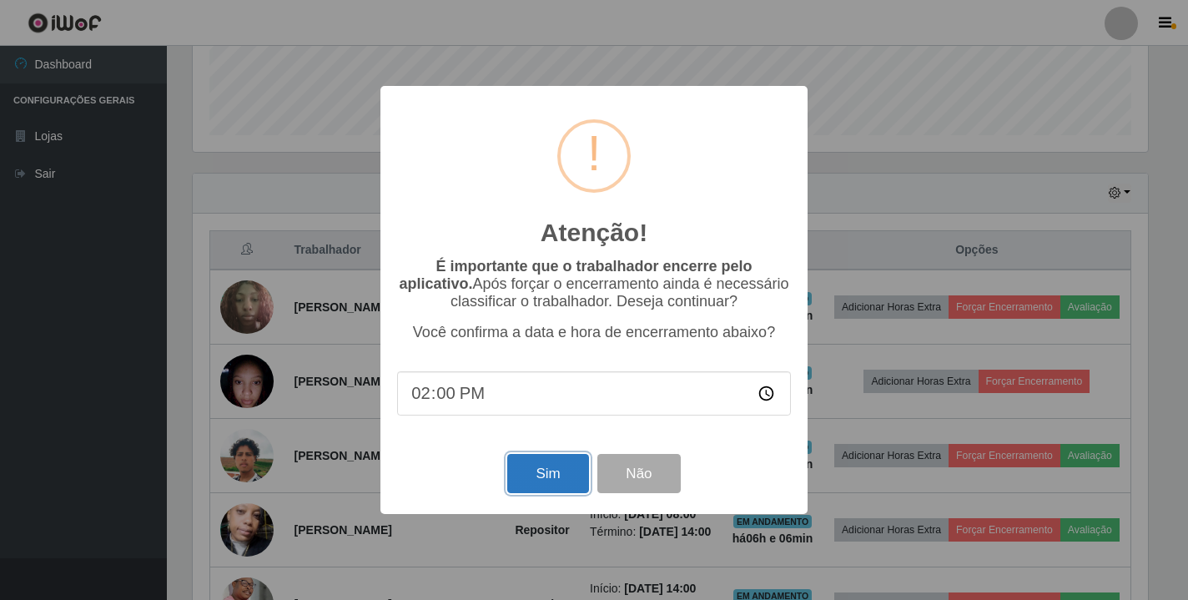
click at [538, 479] on button "Sim" at bounding box center [547, 473] width 81 height 39
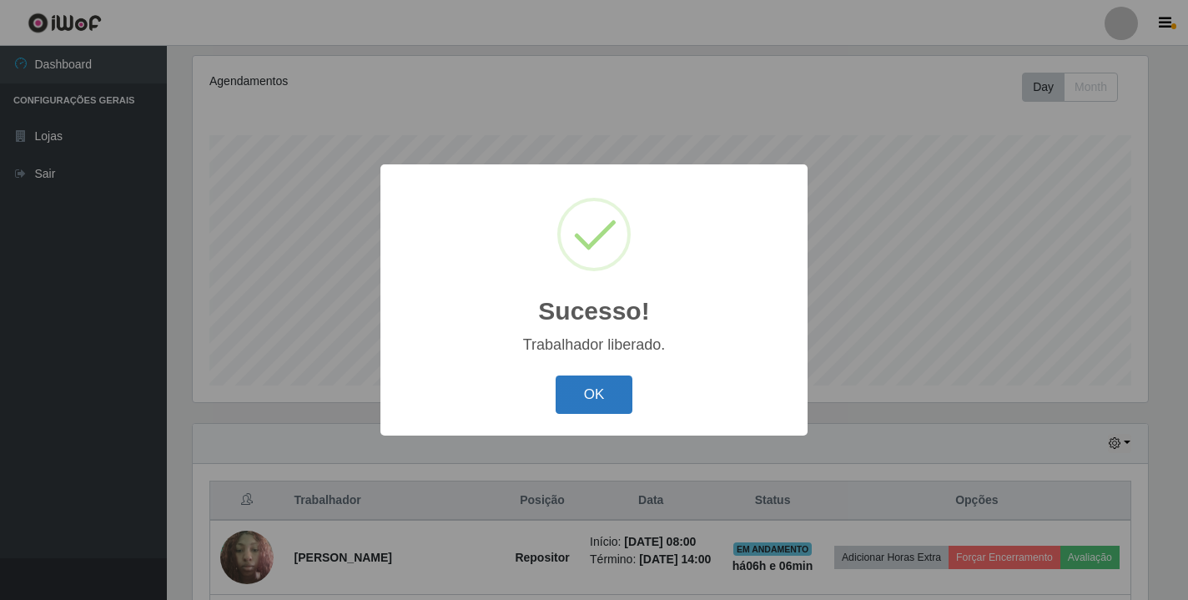
click at [591, 394] on button "OK" at bounding box center [595, 394] width 78 height 39
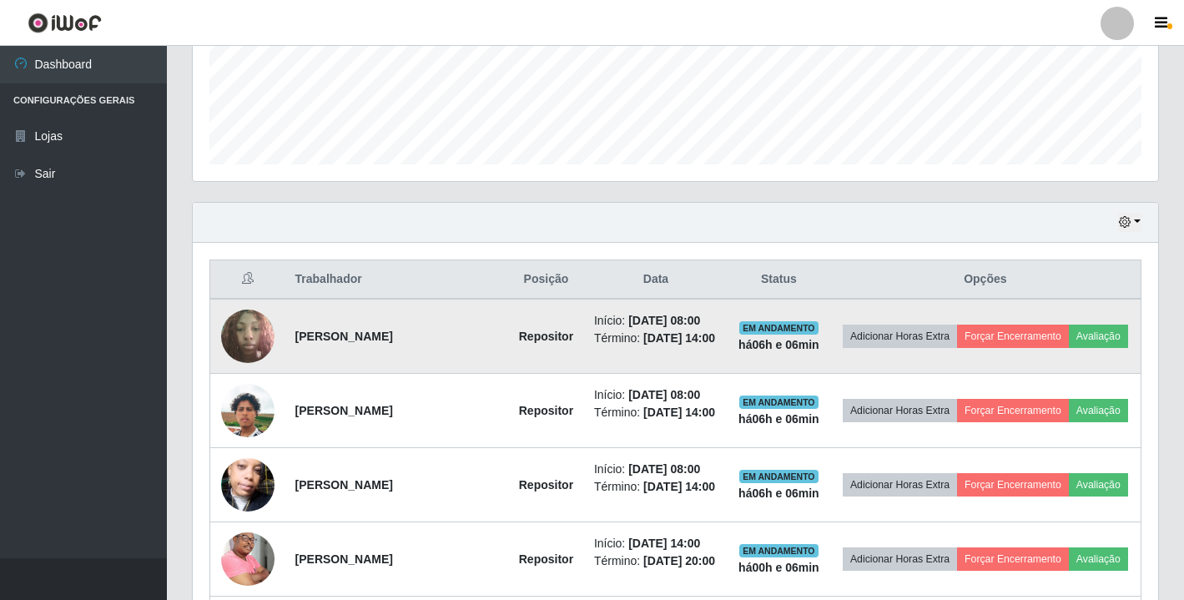
scroll to position [461, 0]
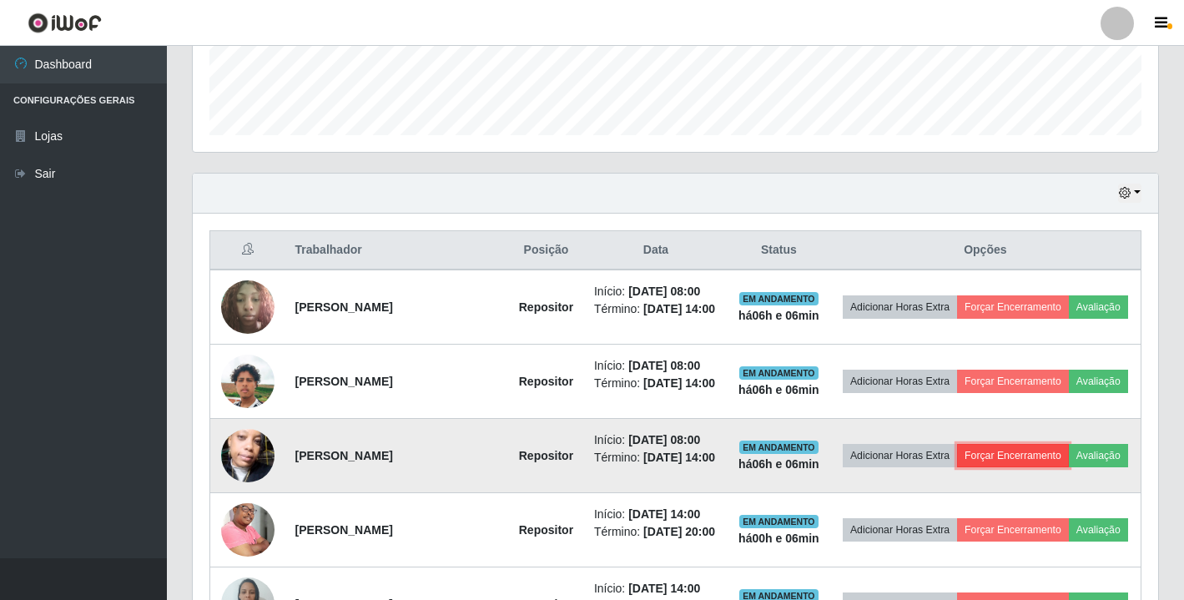
click at [1046, 467] on button "Forçar Encerramento" at bounding box center [1013, 455] width 112 height 23
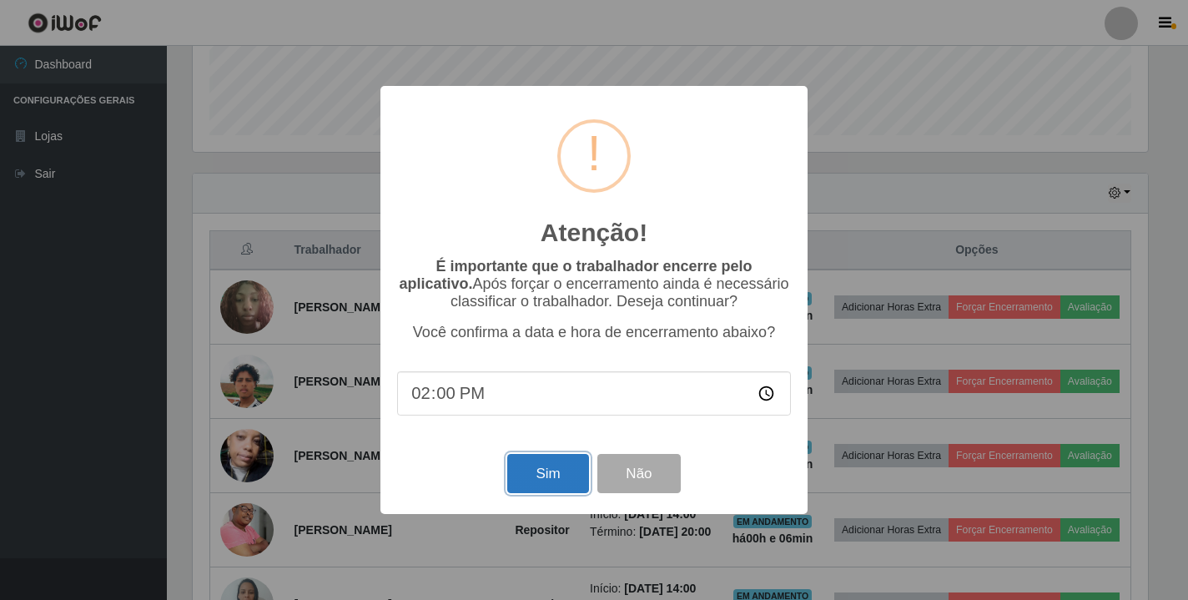
click at [546, 481] on button "Sim" at bounding box center [547, 473] width 81 height 39
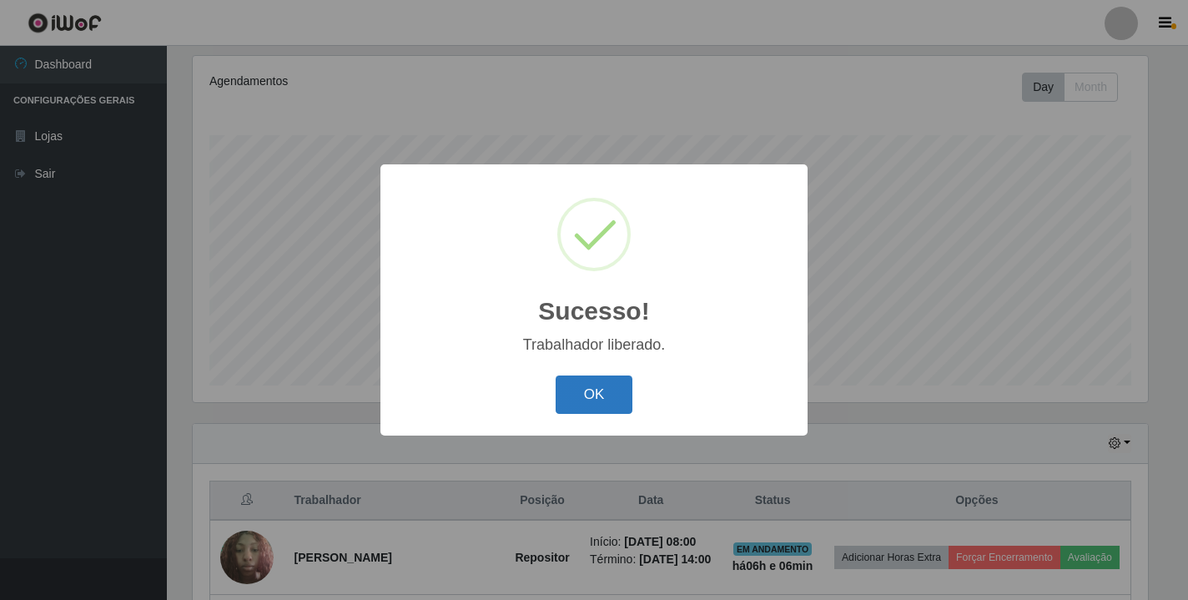
click at [596, 405] on button "OK" at bounding box center [595, 394] width 78 height 39
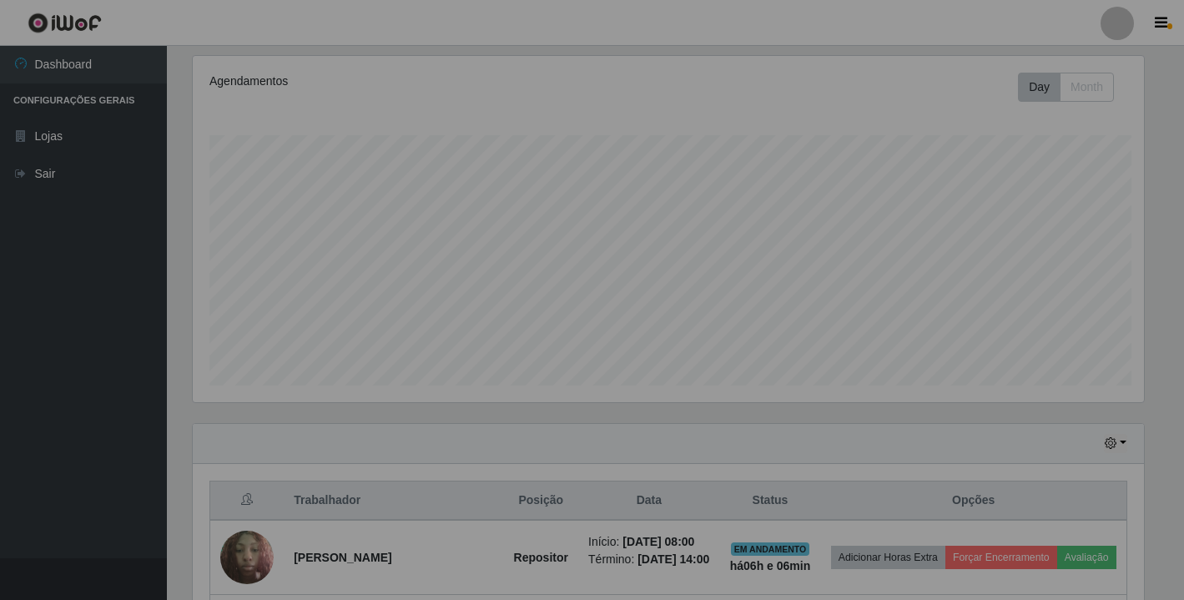
scroll to position [346, 965]
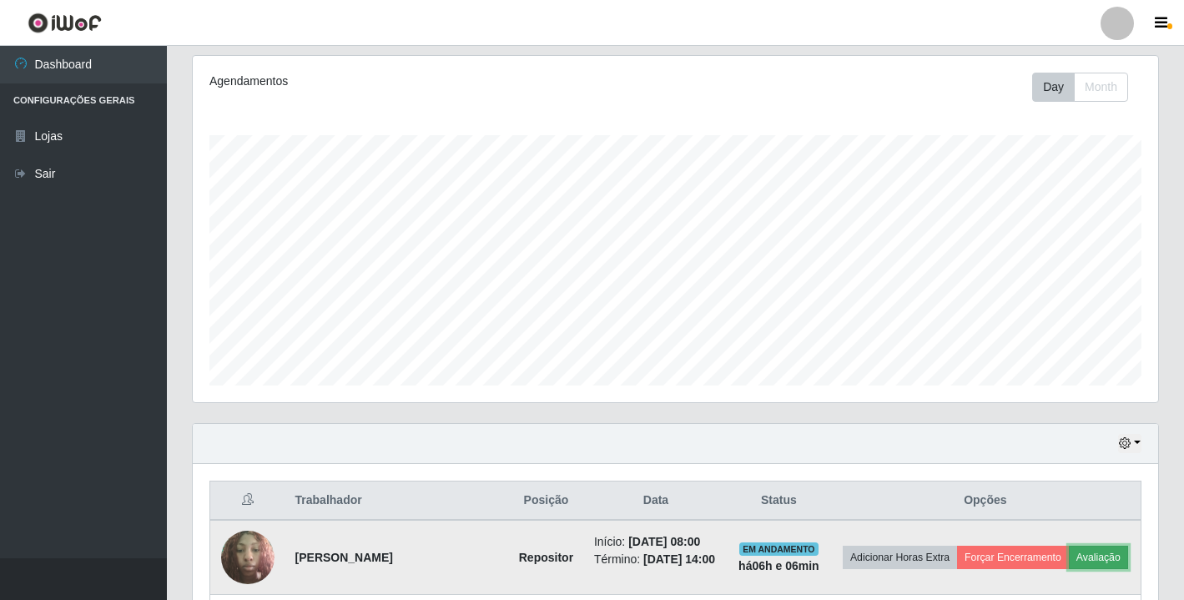
click at [1069, 569] on button "Avaliação" at bounding box center [1098, 557] width 59 height 23
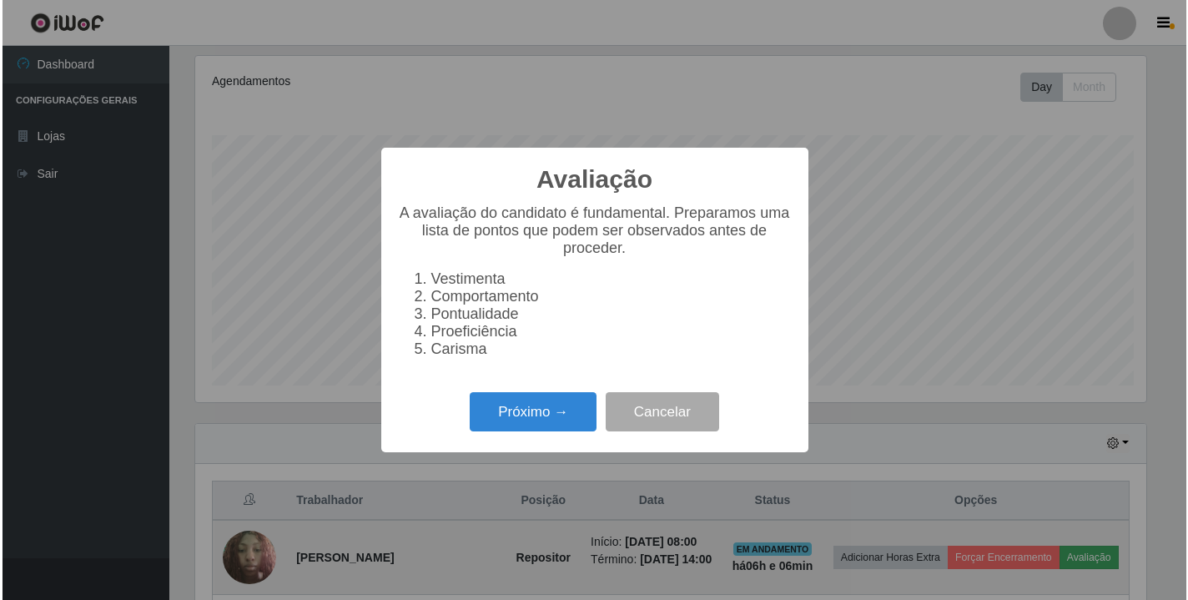
scroll to position [346, 955]
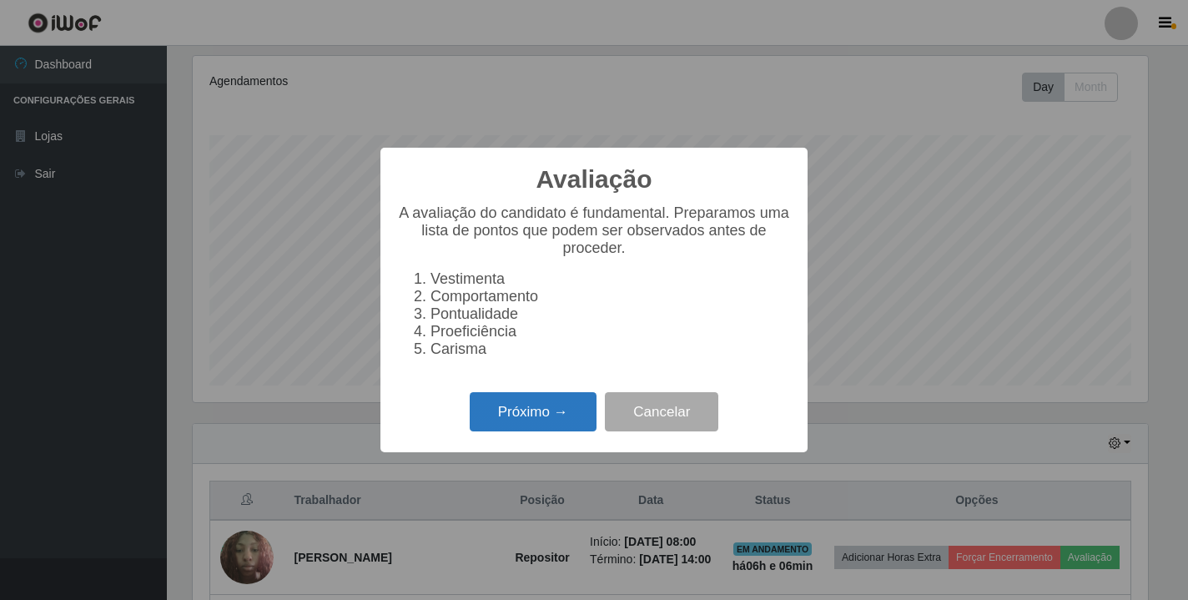
click at [528, 431] on button "Próximo →" at bounding box center [533, 411] width 127 height 39
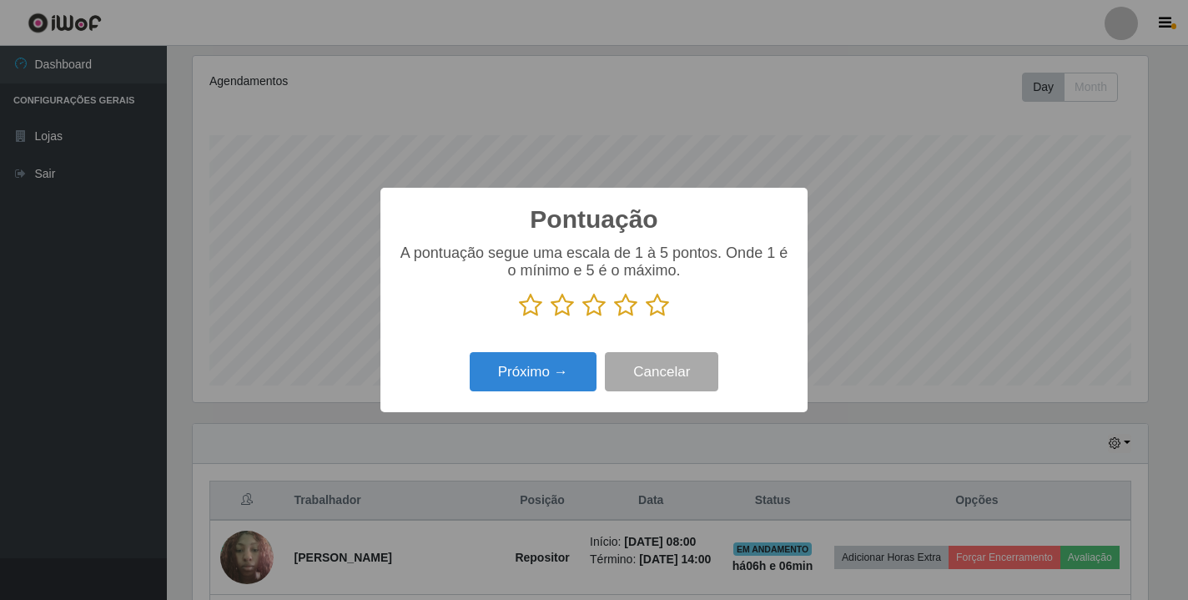
click at [654, 308] on icon at bounding box center [657, 305] width 23 height 25
click at [646, 318] on input "radio" at bounding box center [646, 318] width 0 height 0
click at [537, 377] on button "Próximo →" at bounding box center [533, 371] width 127 height 39
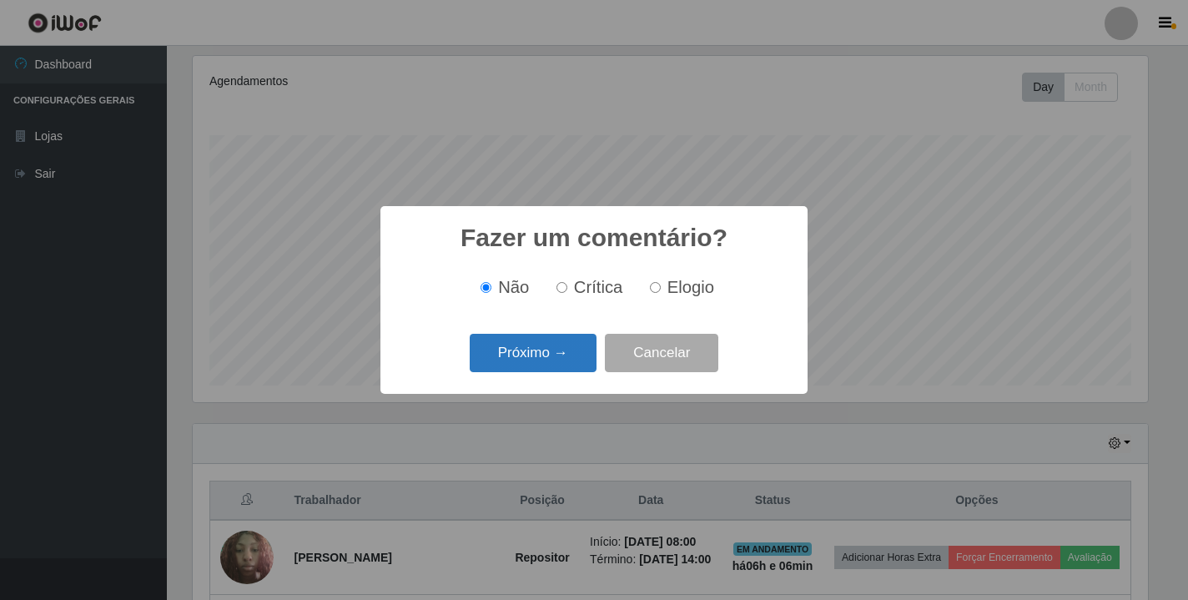
click at [542, 360] on button "Próximo →" at bounding box center [533, 353] width 127 height 39
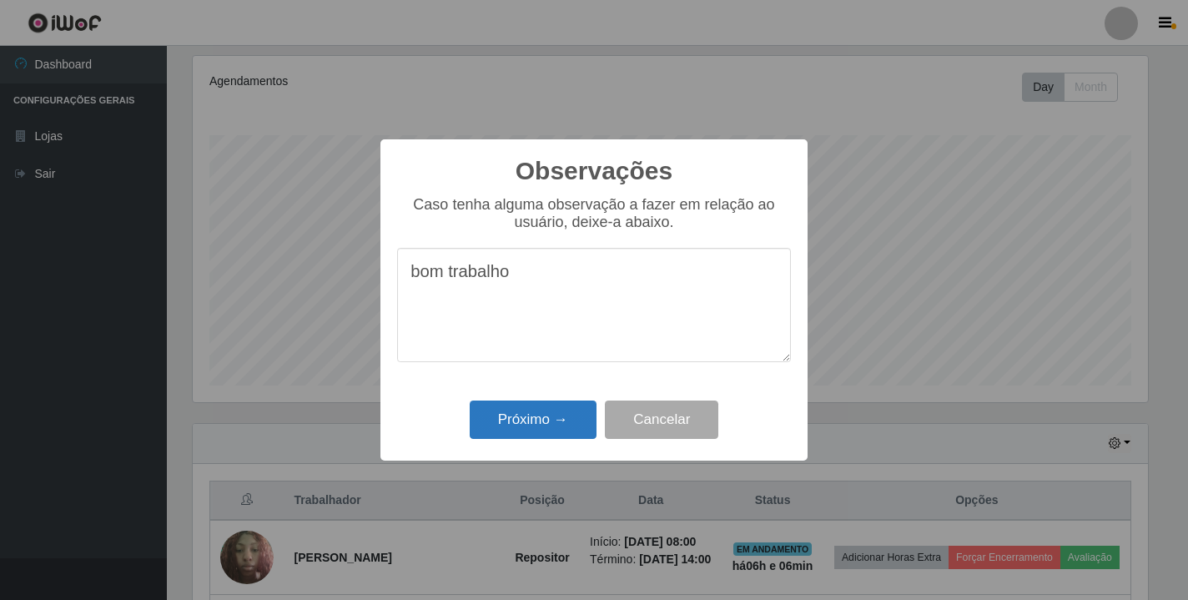
type textarea "bom trabalho"
click at [529, 418] on button "Próximo →" at bounding box center [533, 419] width 127 height 39
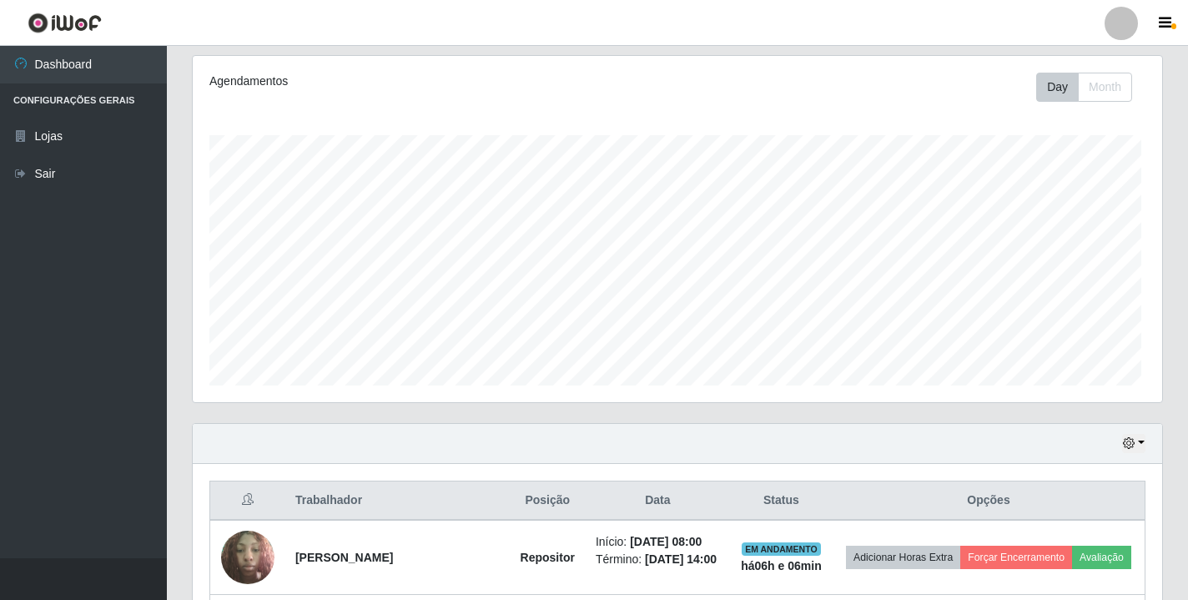
scroll to position [346, 965]
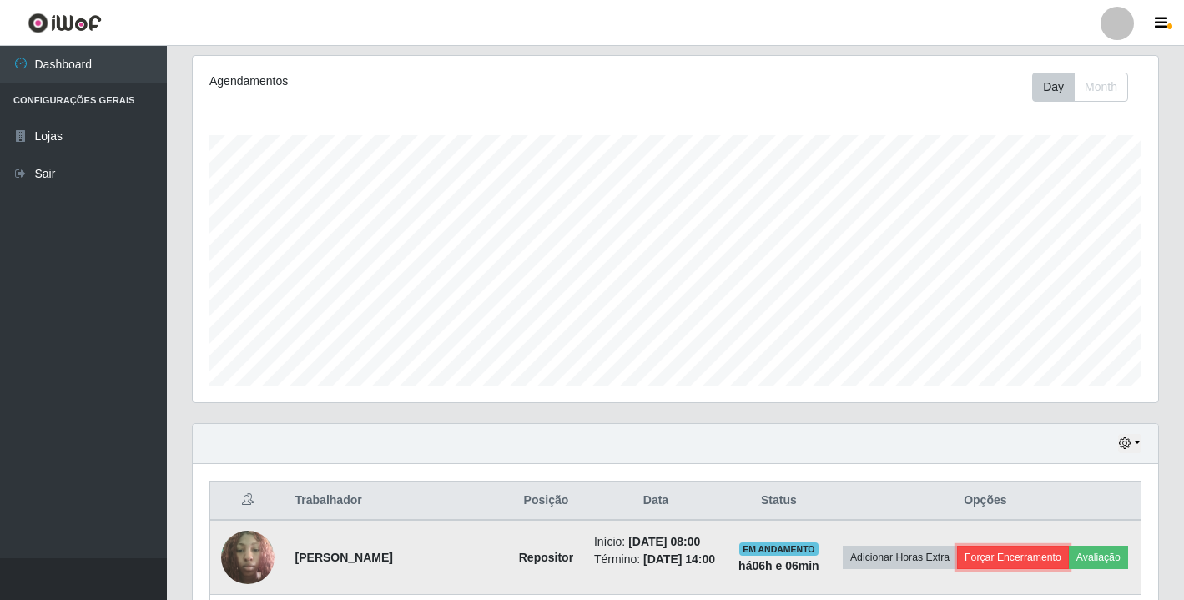
click at [1028, 552] on button "Forçar Encerramento" at bounding box center [1013, 557] width 112 height 23
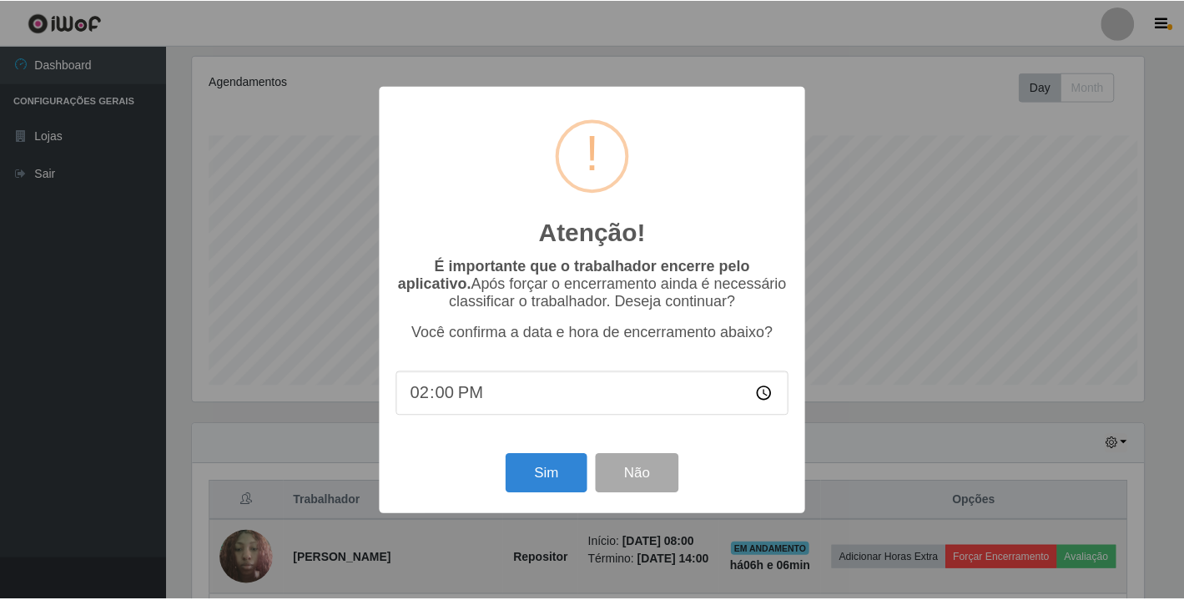
scroll to position [346, 955]
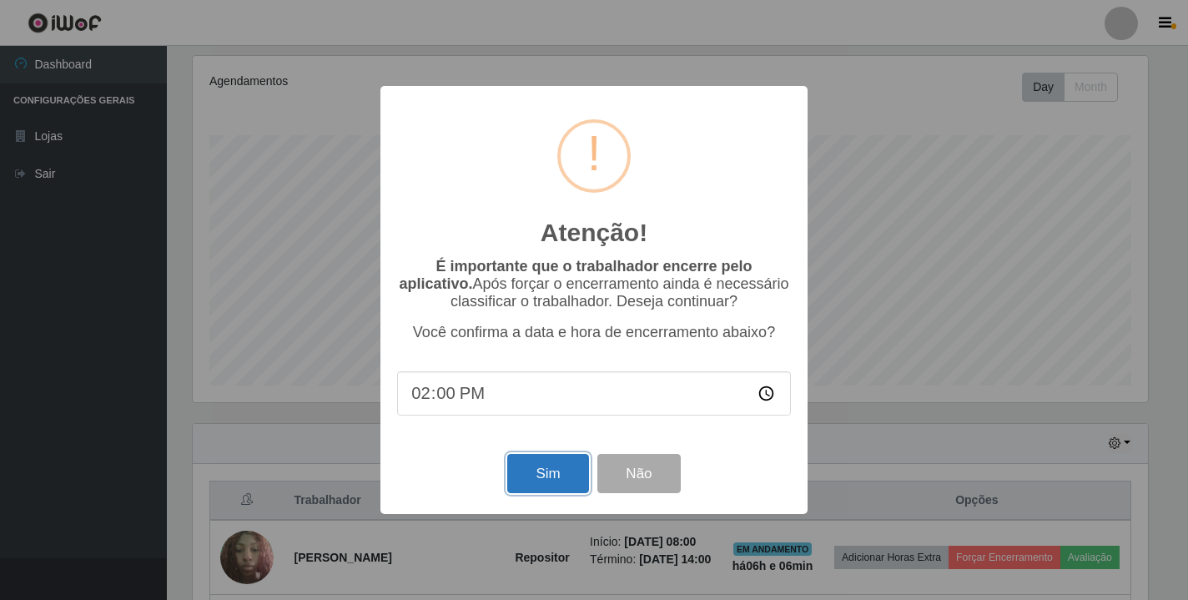
click at [541, 470] on button "Sim" at bounding box center [547, 473] width 81 height 39
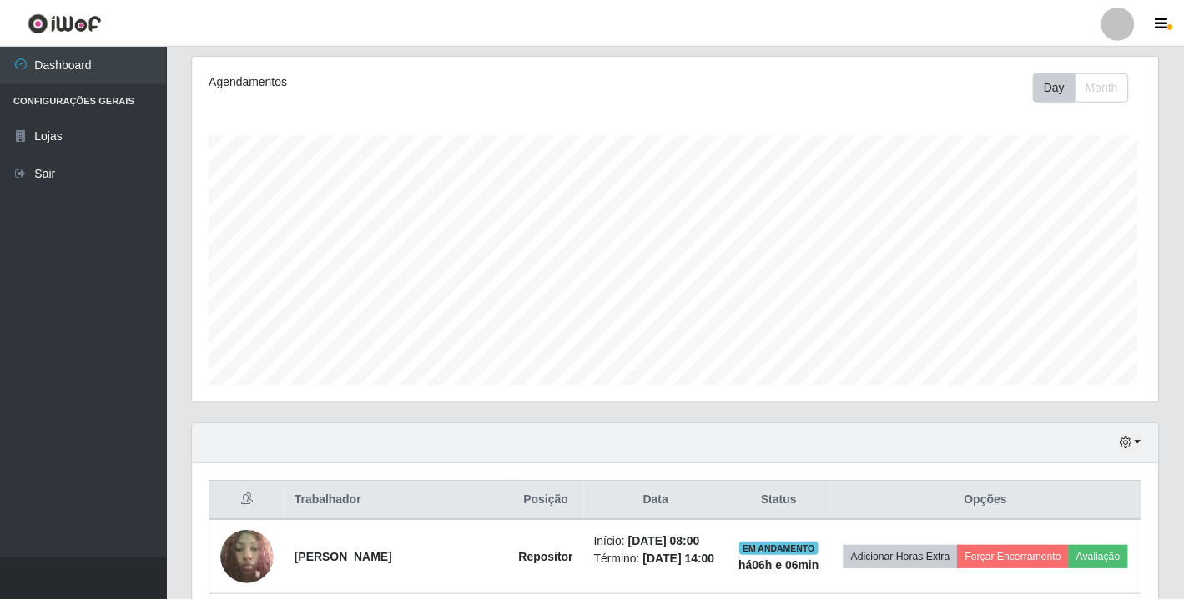
scroll to position [0, 0]
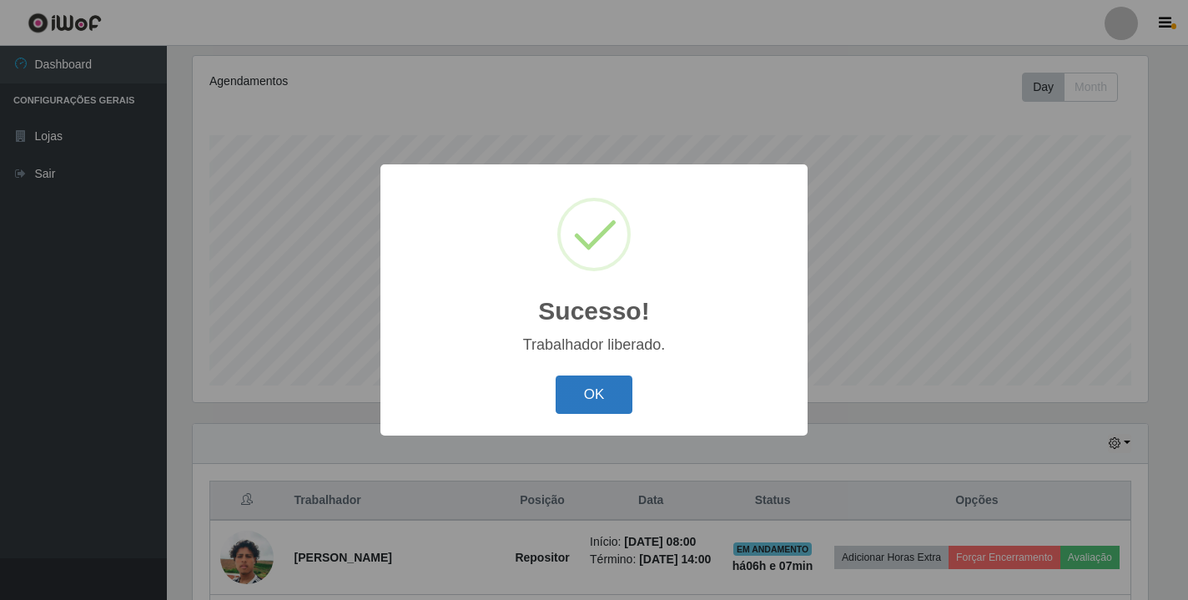
click at [591, 389] on button "OK" at bounding box center [595, 394] width 78 height 39
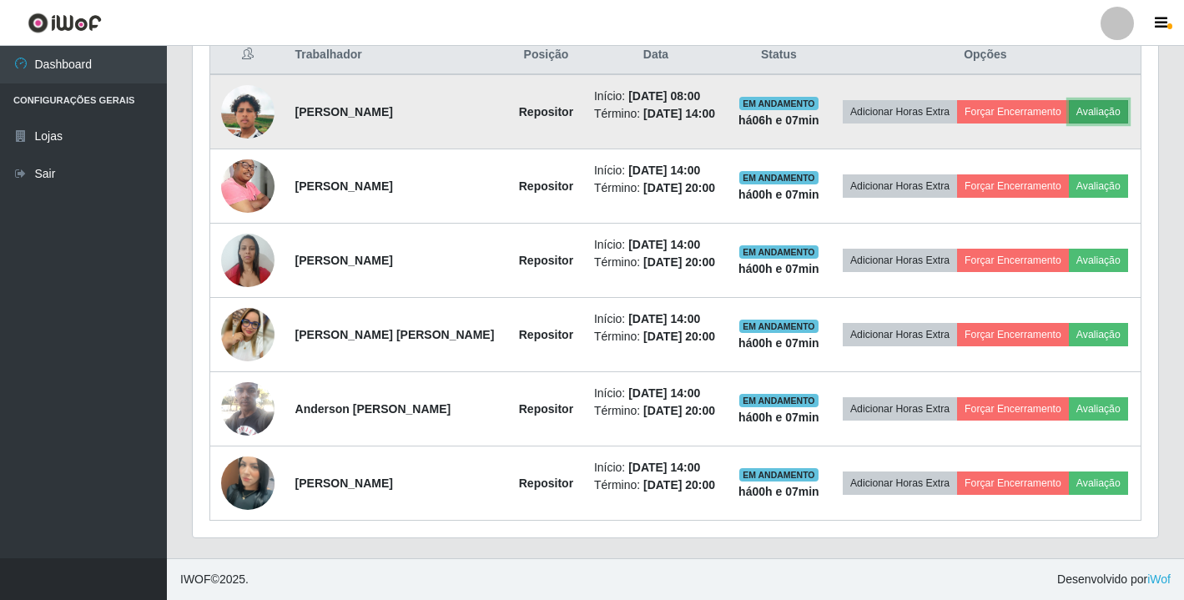
click at [1109, 118] on button "Avaliação" at bounding box center [1098, 111] width 59 height 23
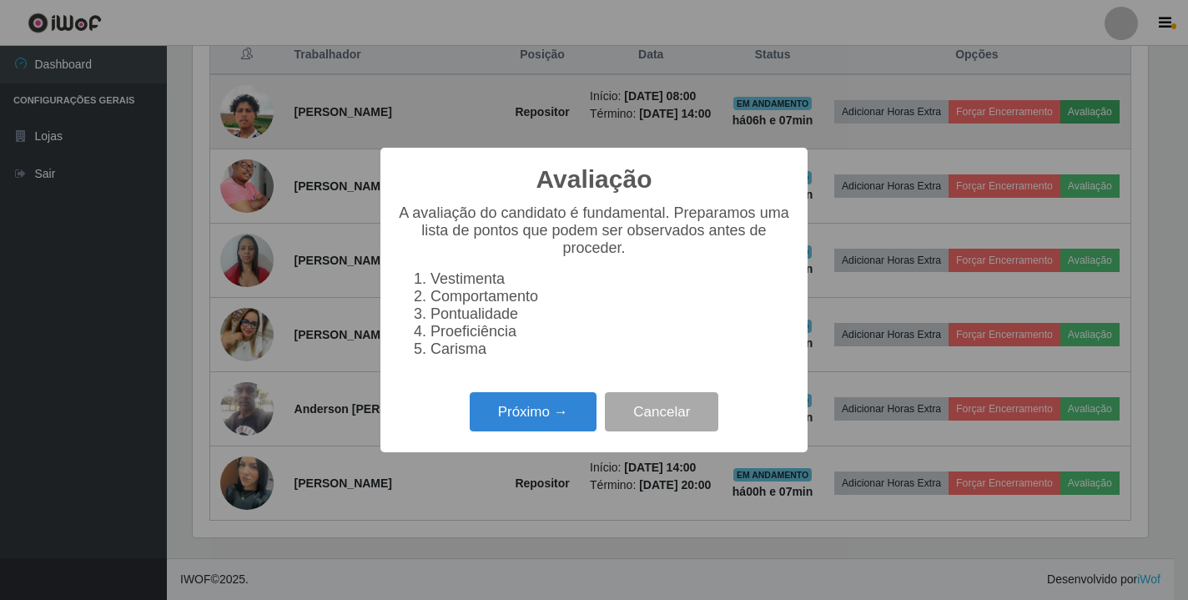
scroll to position [833958, 833349]
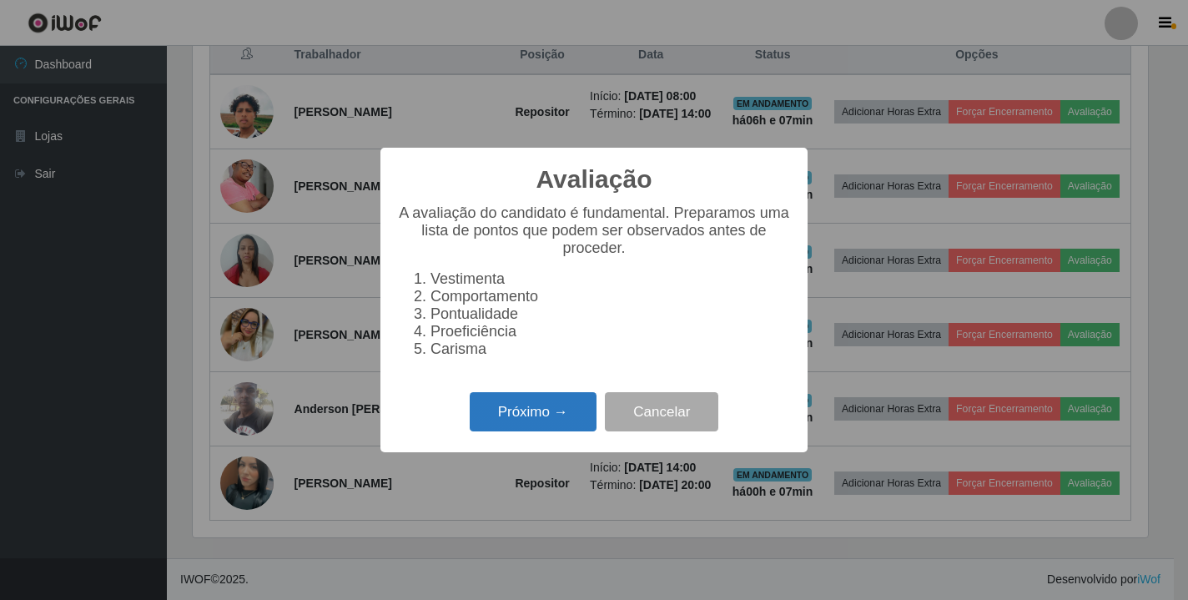
click at [537, 425] on button "Próximo →" at bounding box center [533, 411] width 127 height 39
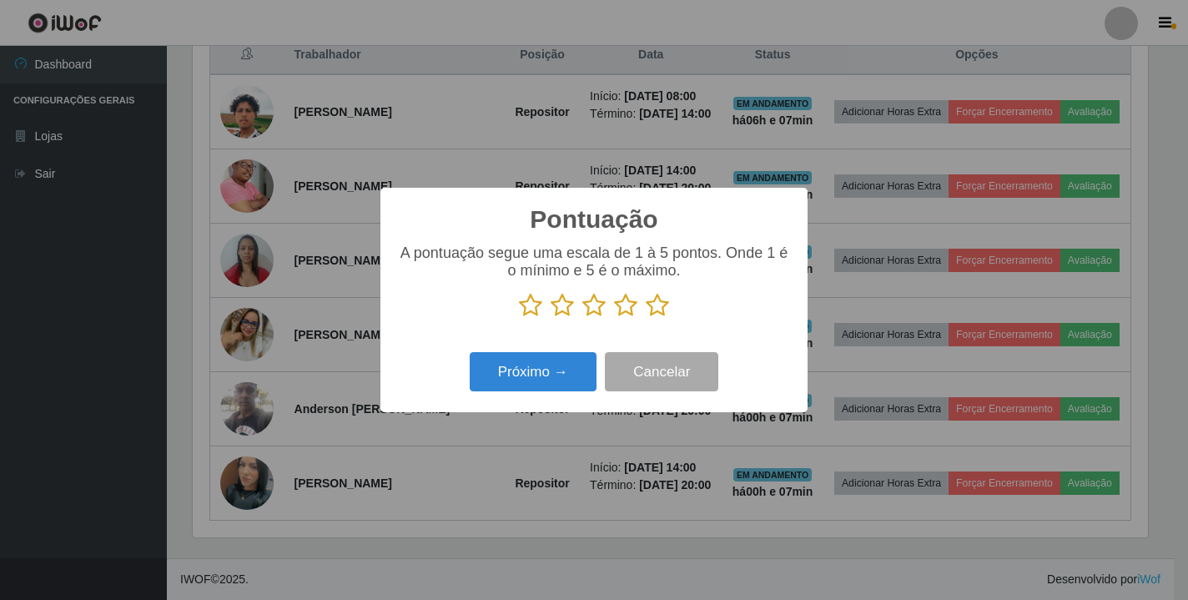
click at [656, 313] on icon at bounding box center [657, 305] width 23 height 25
click at [646, 318] on input "radio" at bounding box center [646, 318] width 0 height 0
click at [541, 375] on button "Próximo →" at bounding box center [533, 371] width 127 height 39
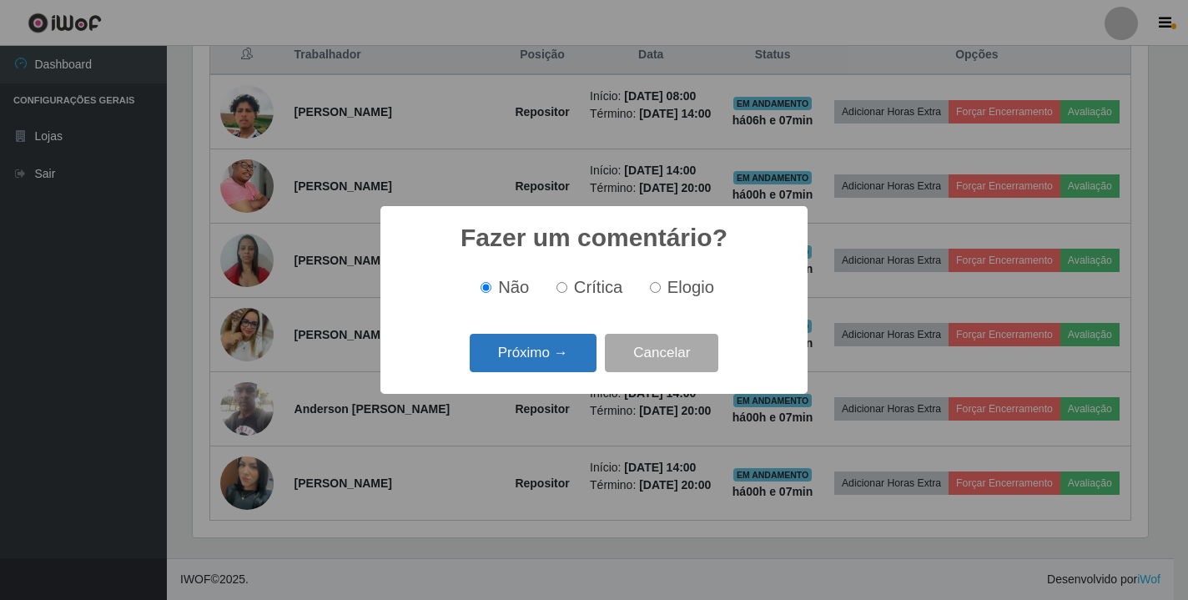
click at [537, 359] on button "Próximo →" at bounding box center [533, 353] width 127 height 39
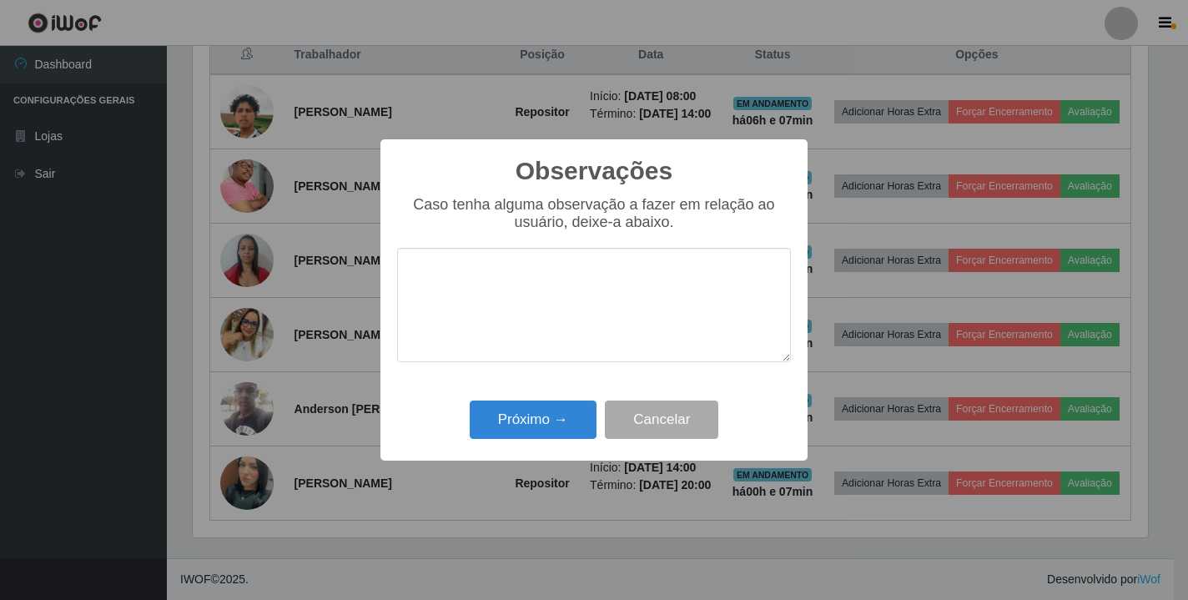
click at [597, 319] on textarea at bounding box center [594, 305] width 394 height 114
type textarea "bom trabalho"
click at [536, 421] on button "Próximo →" at bounding box center [533, 419] width 127 height 39
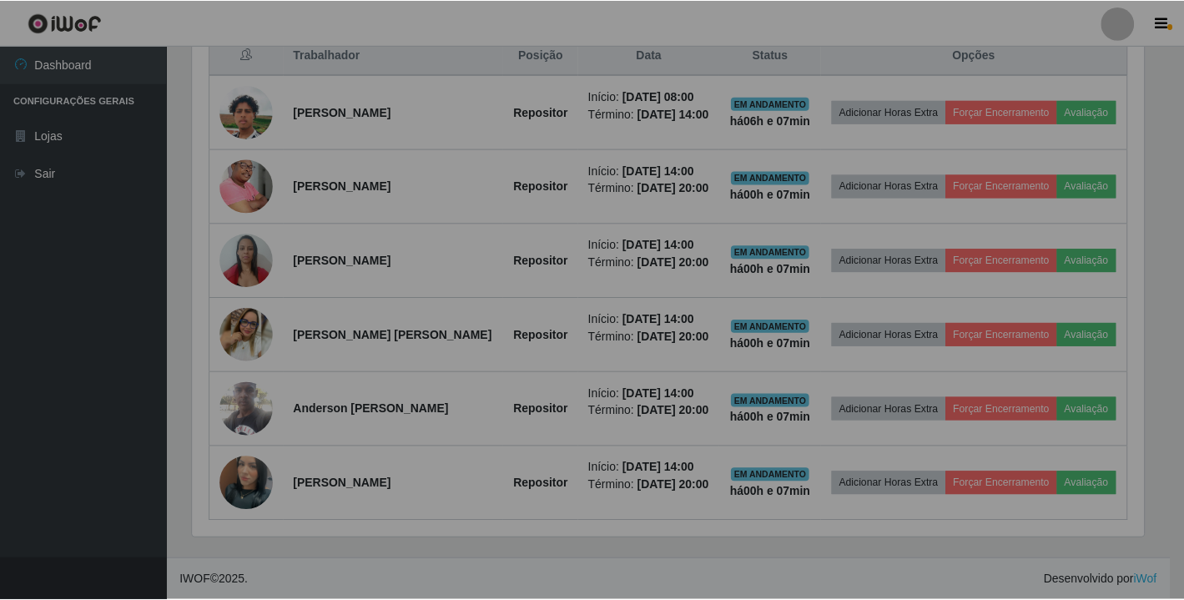
scroll to position [346, 965]
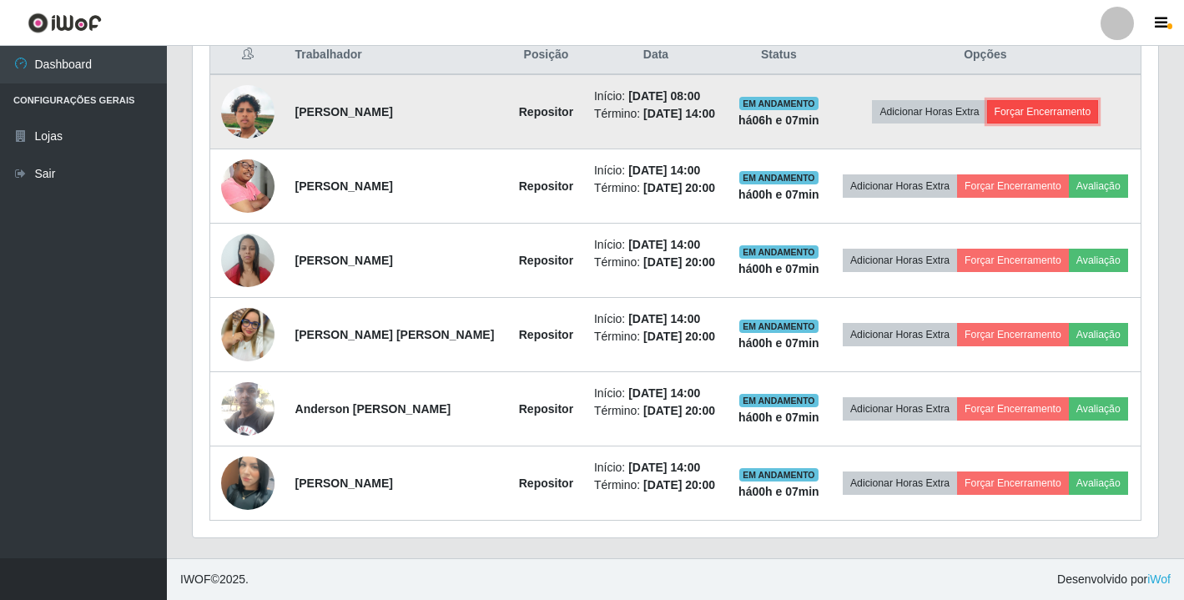
click at [1009, 116] on button "Forçar Encerramento" at bounding box center [1043, 111] width 112 height 23
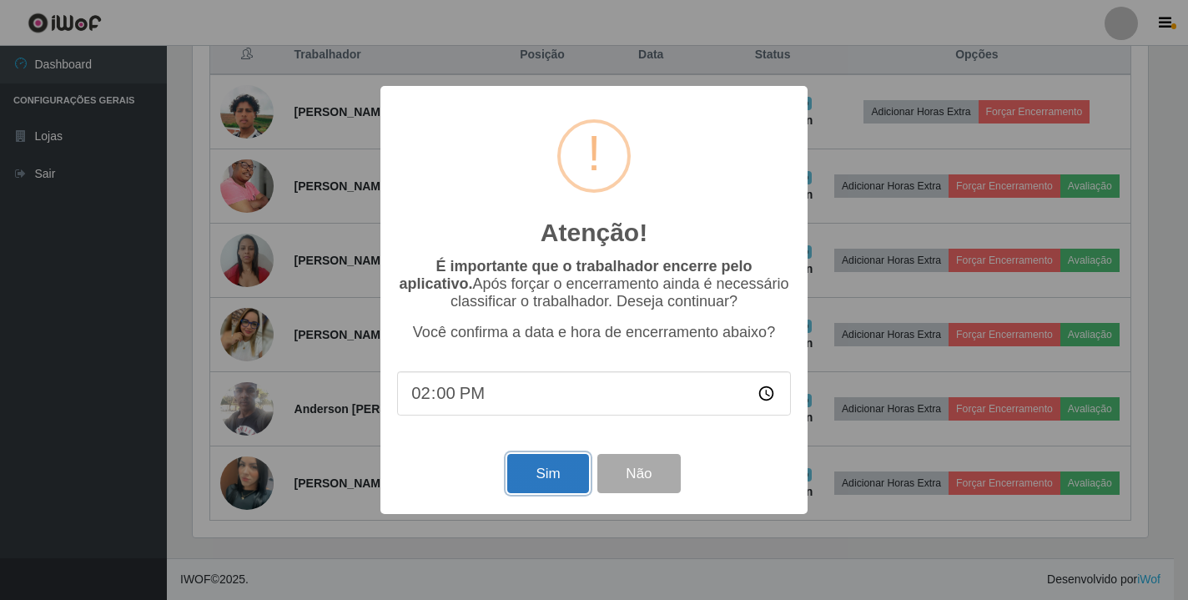
click at [530, 464] on button "Sim" at bounding box center [547, 473] width 81 height 39
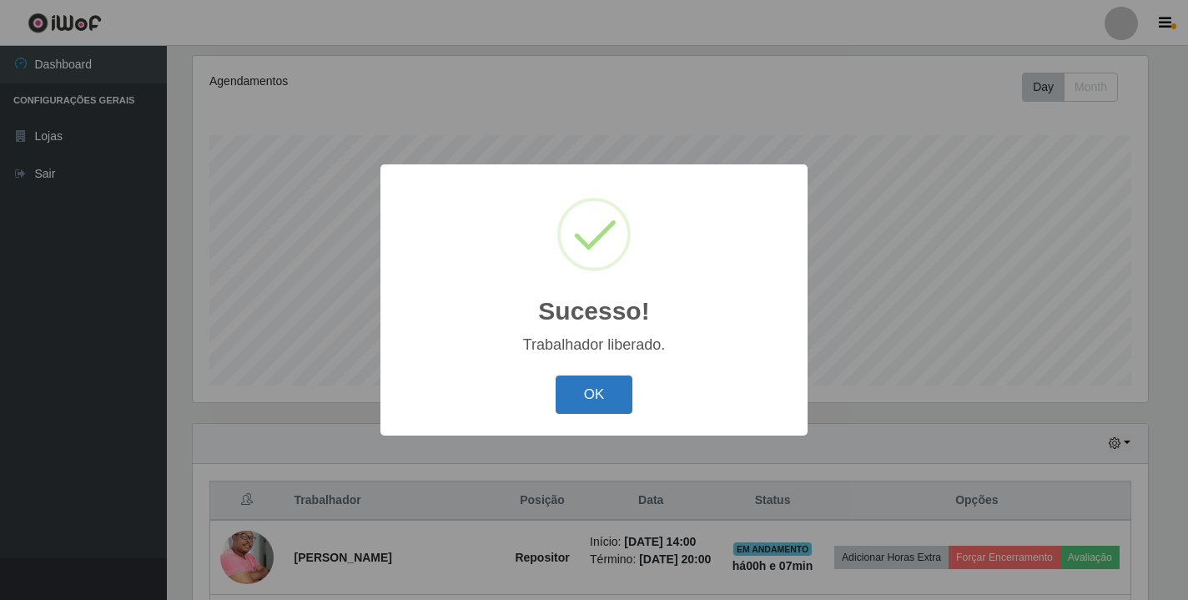
click at [587, 401] on button "OK" at bounding box center [595, 394] width 78 height 39
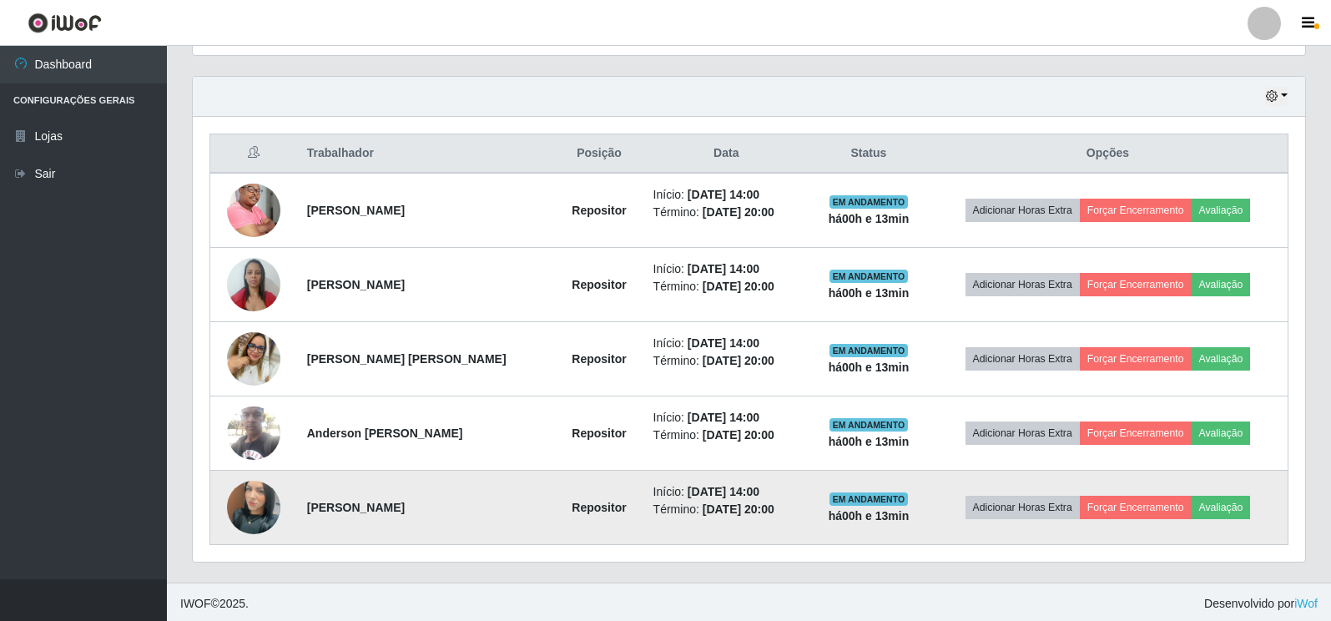
scroll to position [561, 0]
